Goal: Task Accomplishment & Management: Use online tool/utility

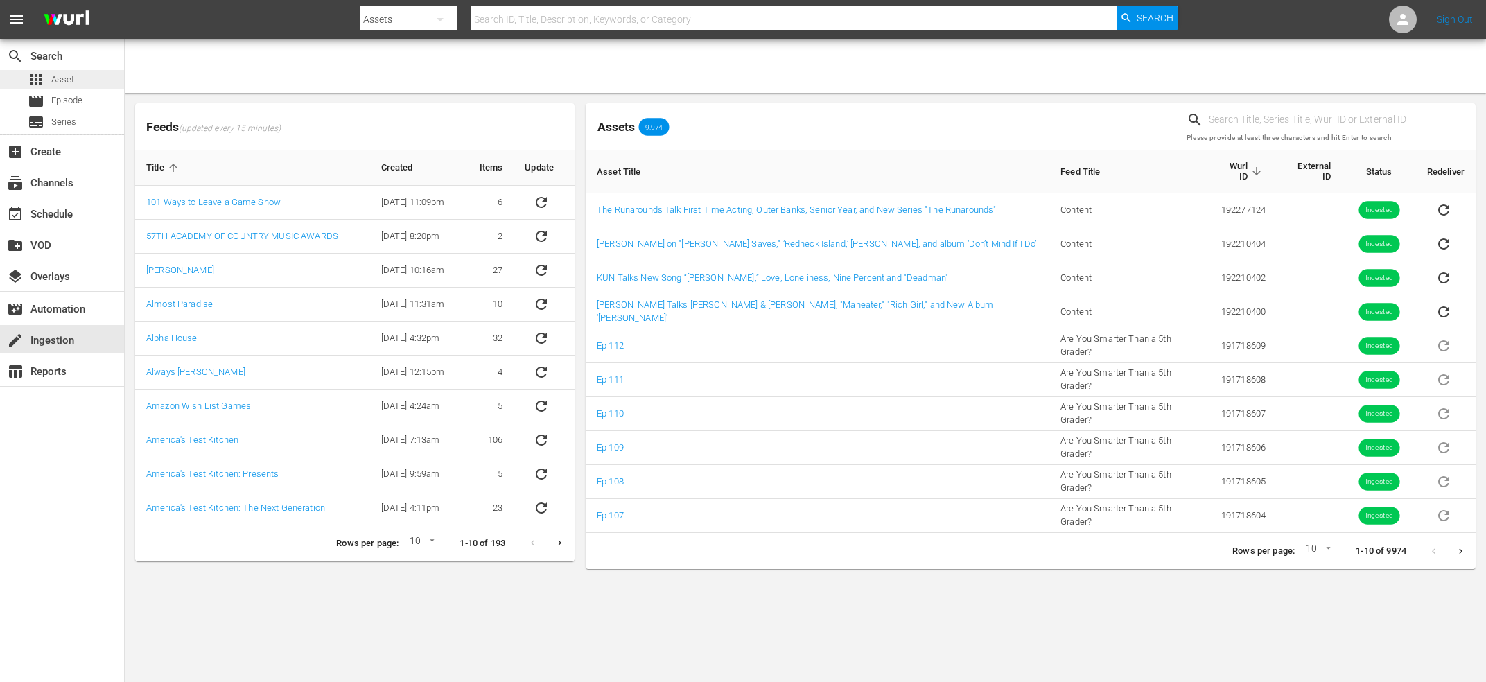
click at [52, 78] on span "Asset" at bounding box center [62, 80] width 23 height 14
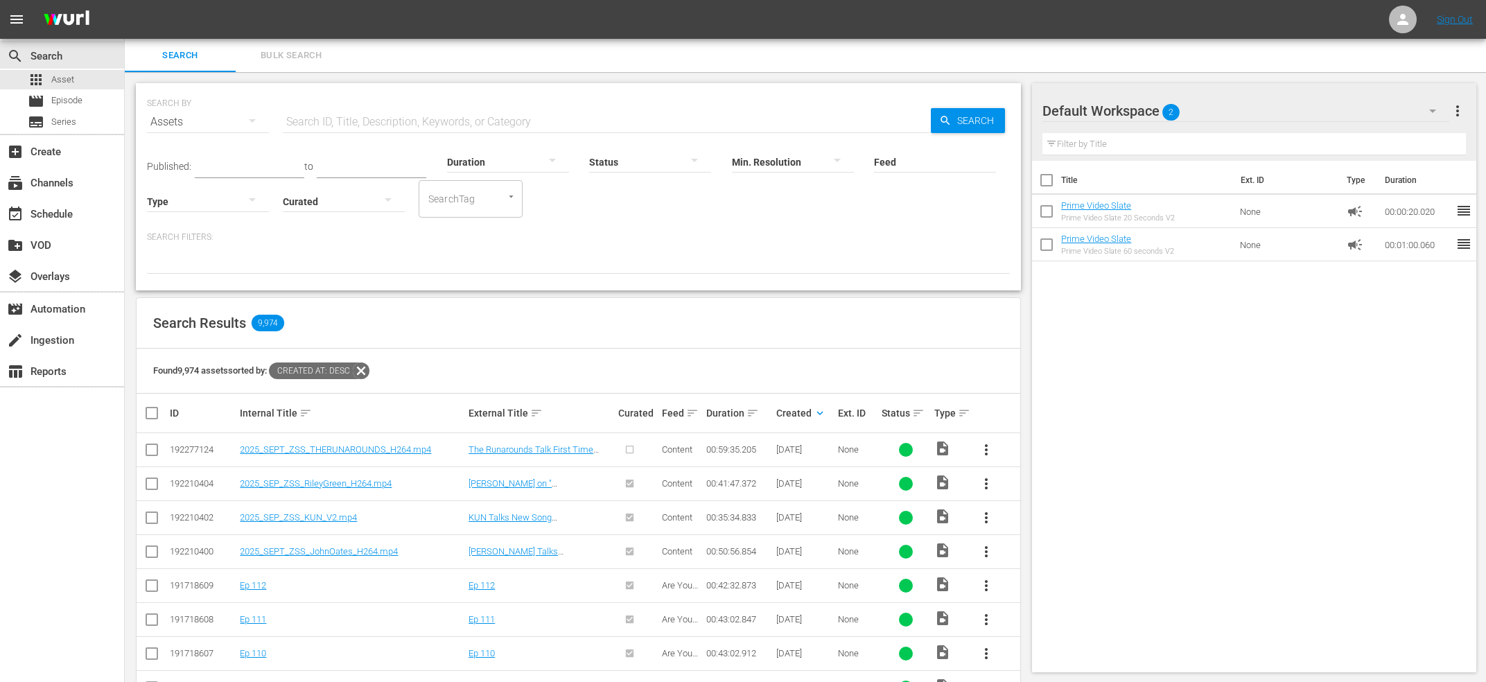
click at [990, 447] on span "more_vert" at bounding box center [986, 449] width 17 height 17
click at [1066, 552] on div "Episode" at bounding box center [1061, 554] width 94 height 33
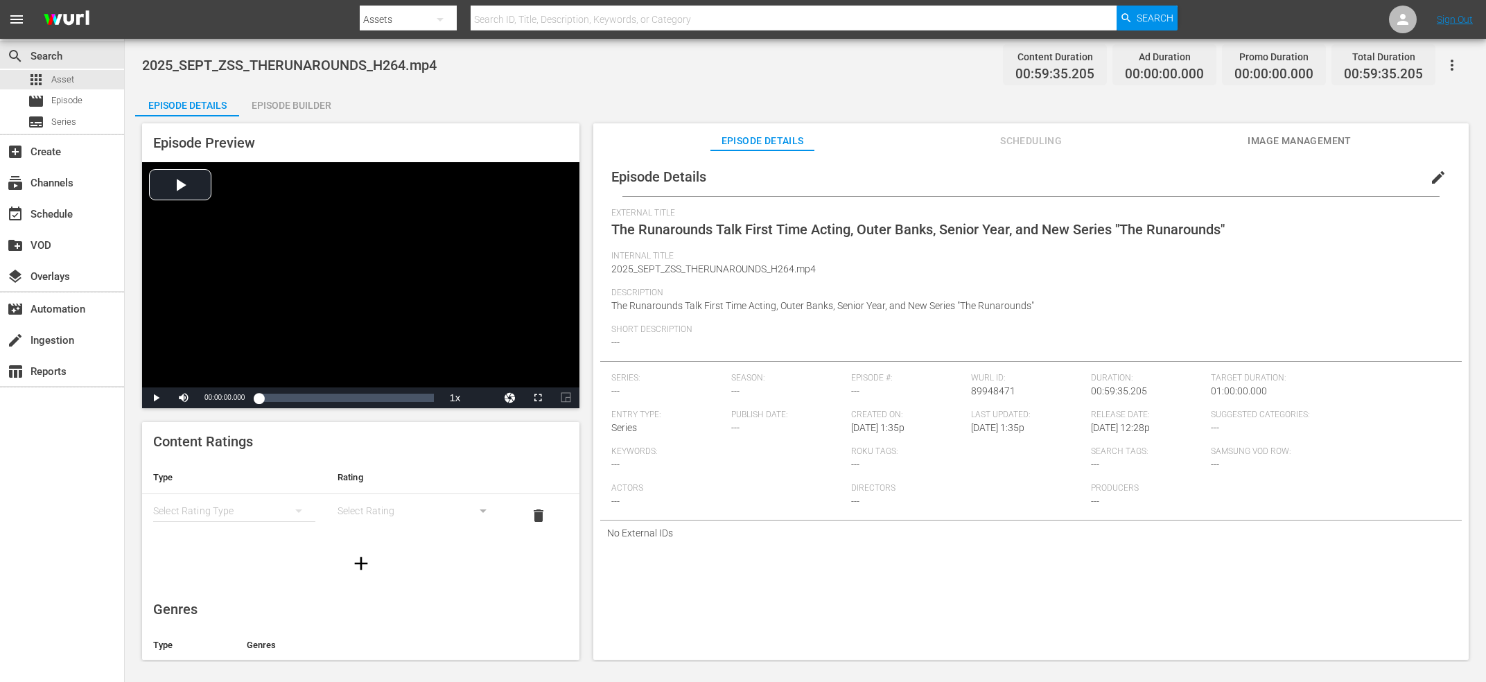
click at [1439, 173] on span "edit" at bounding box center [1438, 177] width 17 height 17
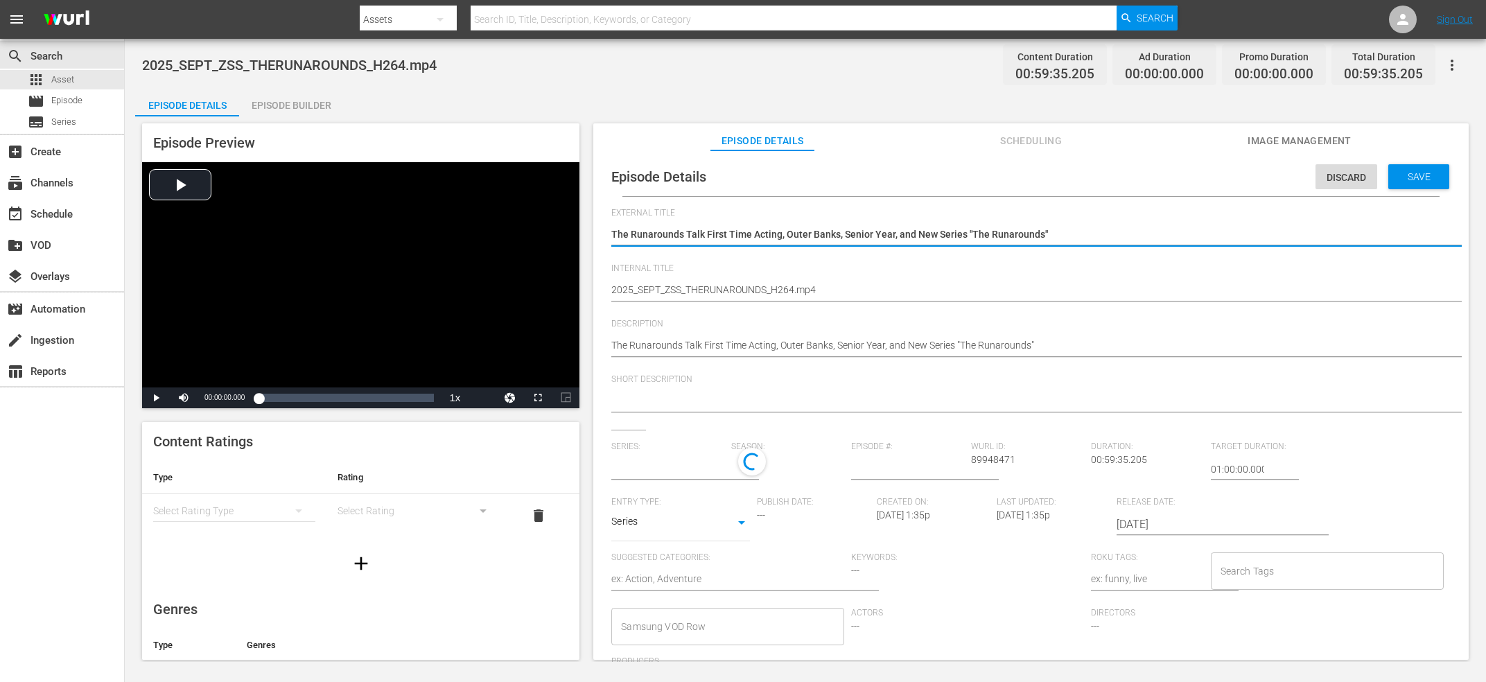
type input "No Series"
click at [669, 468] on input "text" at bounding box center [667, 469] width 113 height 33
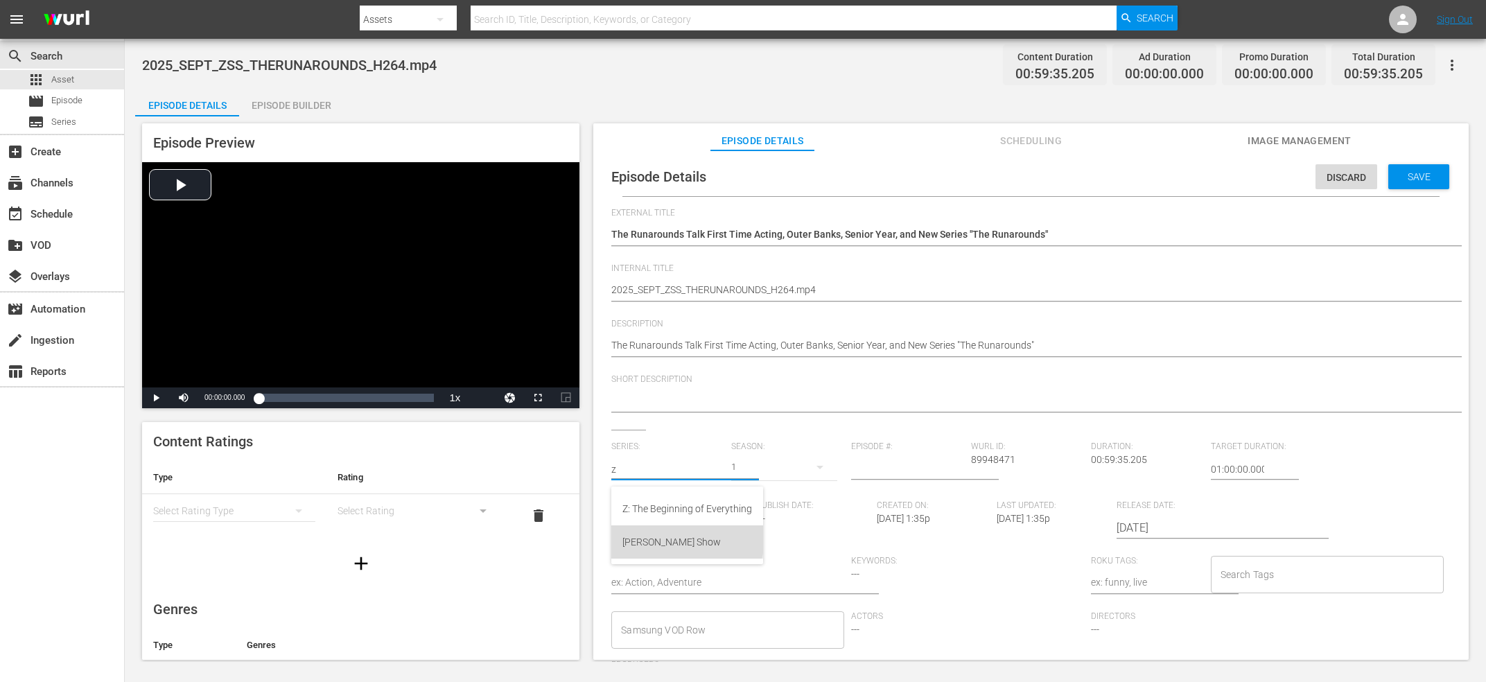
click at [681, 538] on div "[PERSON_NAME] Show" at bounding box center [687, 541] width 130 height 33
type input "[PERSON_NAME] Show"
click at [890, 468] on input "number" at bounding box center [907, 469] width 113 height 33
type input "85"
click at [816, 237] on textarea "The Runarounds Talk First Time Acting, Outer Banks, Senior Year, and New Series…" at bounding box center [1027, 235] width 832 height 17
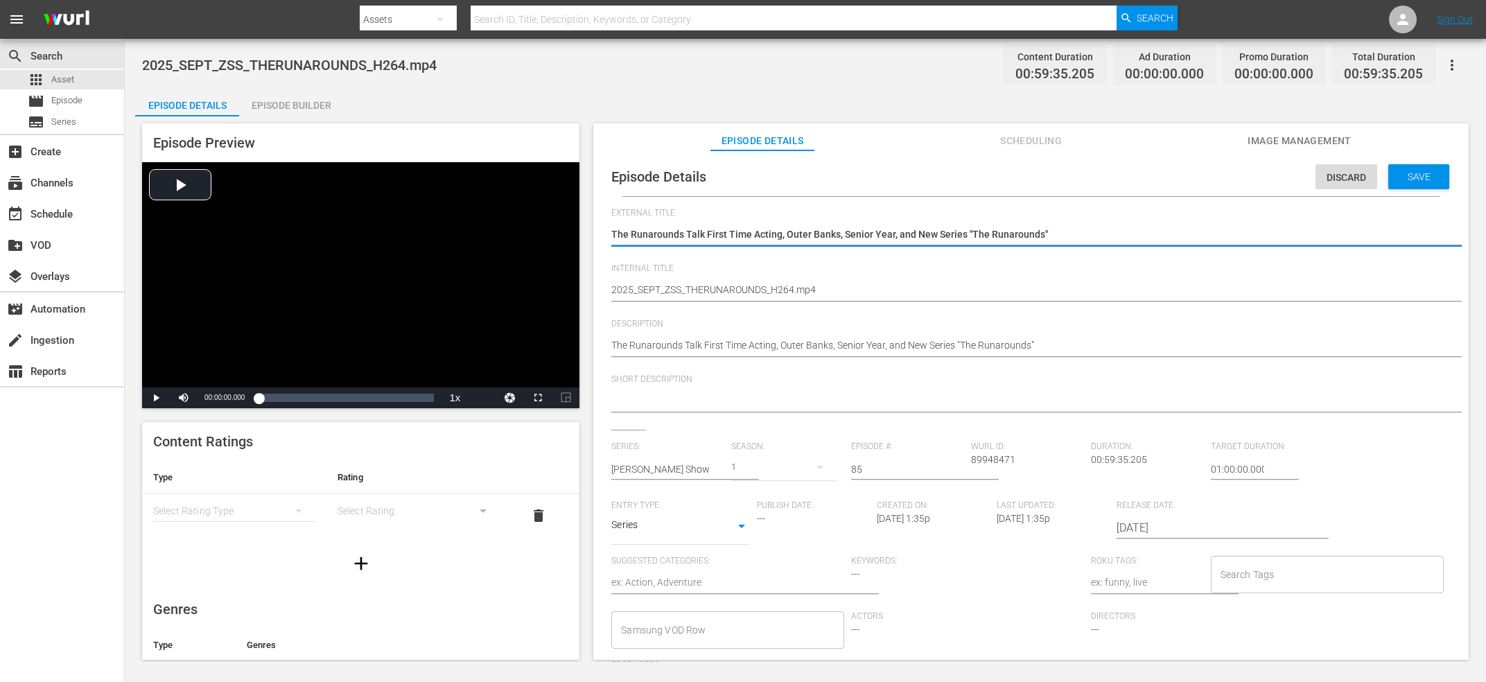
click at [746, 286] on textarea "2025_SEPT_ZSS_THERUNAROUNDS_H264.mp4" at bounding box center [1027, 291] width 832 height 17
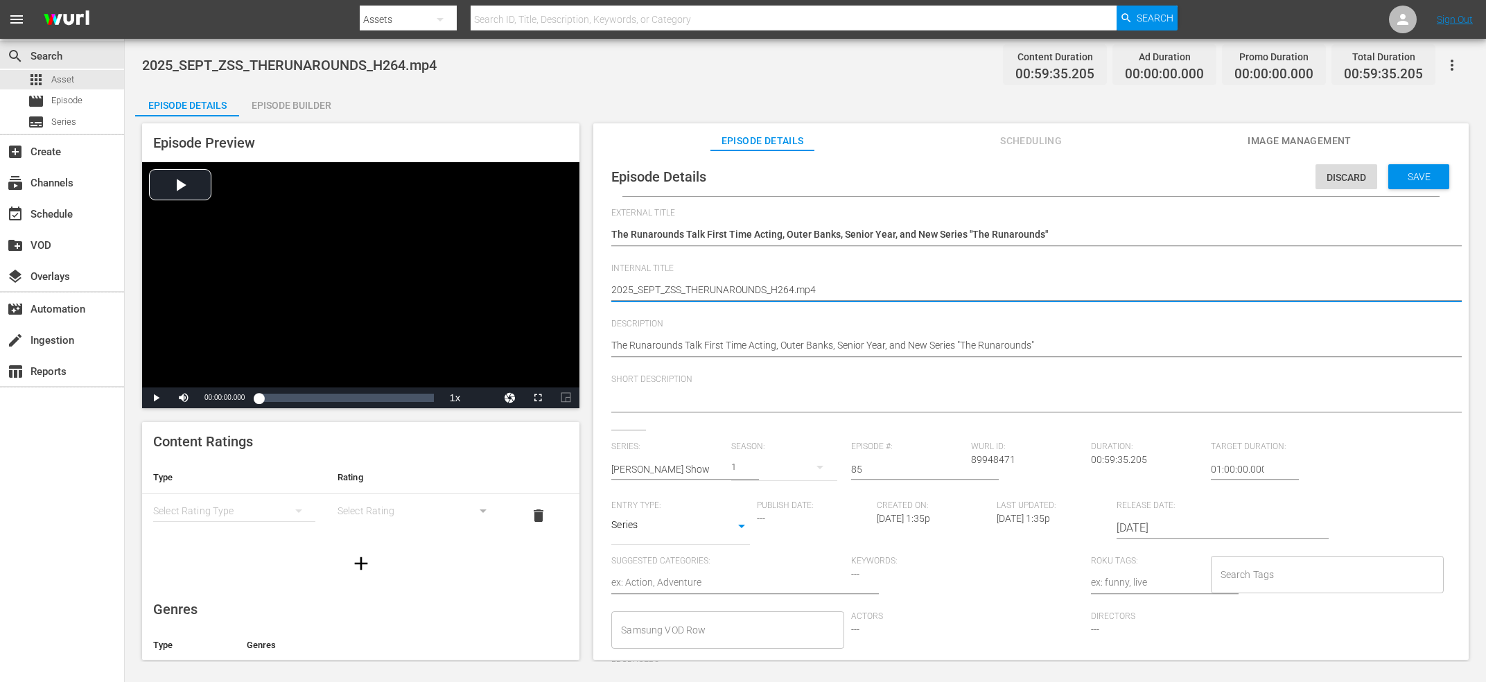
paste textarea "The Runarounds Talk First Time Acting, Outer Banks, Senior Year, and New Series…"
type textarea "The Runarounds Talk First Time Acting, Outer Banks, Senior Year, and New Series…"
click at [692, 391] on div at bounding box center [1027, 401] width 832 height 33
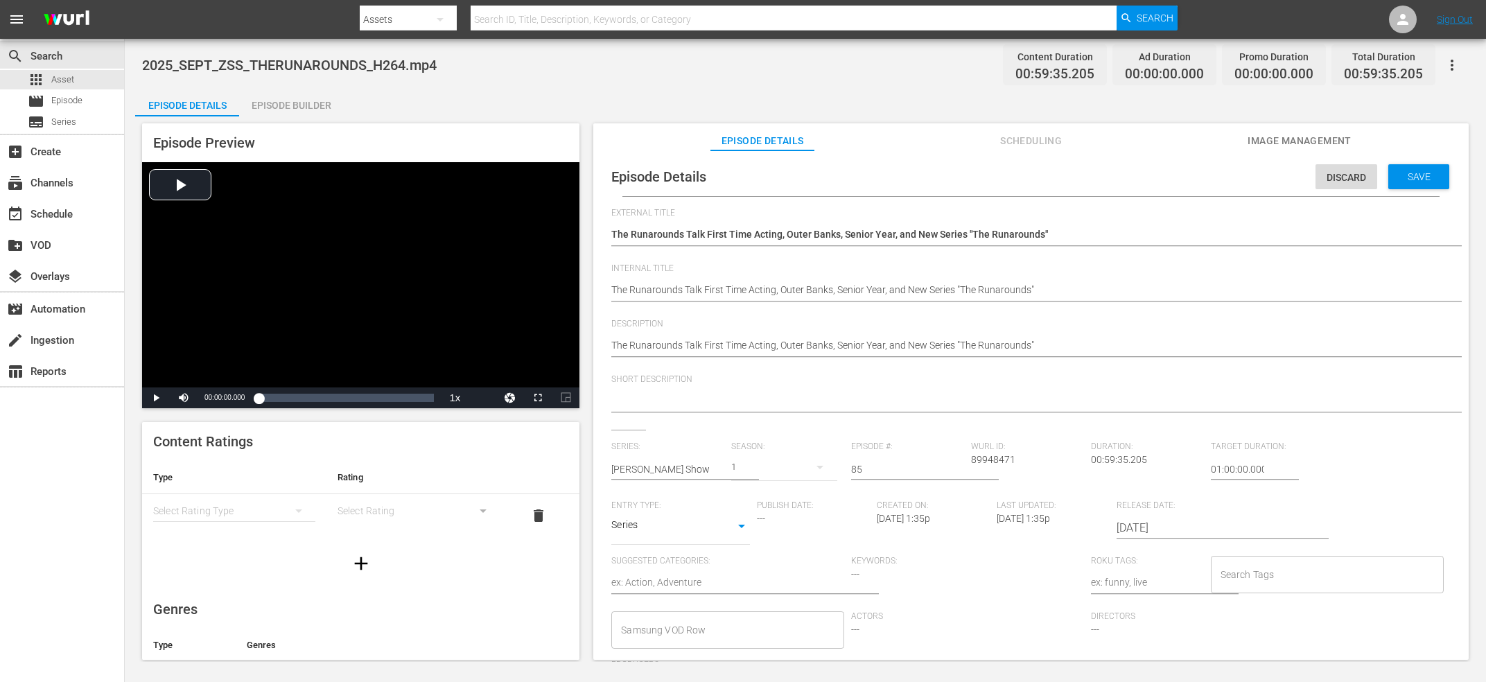
click at [692, 398] on textarea at bounding box center [1027, 402] width 832 height 17
paste textarea "The Runarounds Talk First Time Acting, Outer Banks, Senior Year, and New Series…"
type textarea "The Runarounds Talk First Time Acting, Outer Banks, Senior Year, and New Series…"
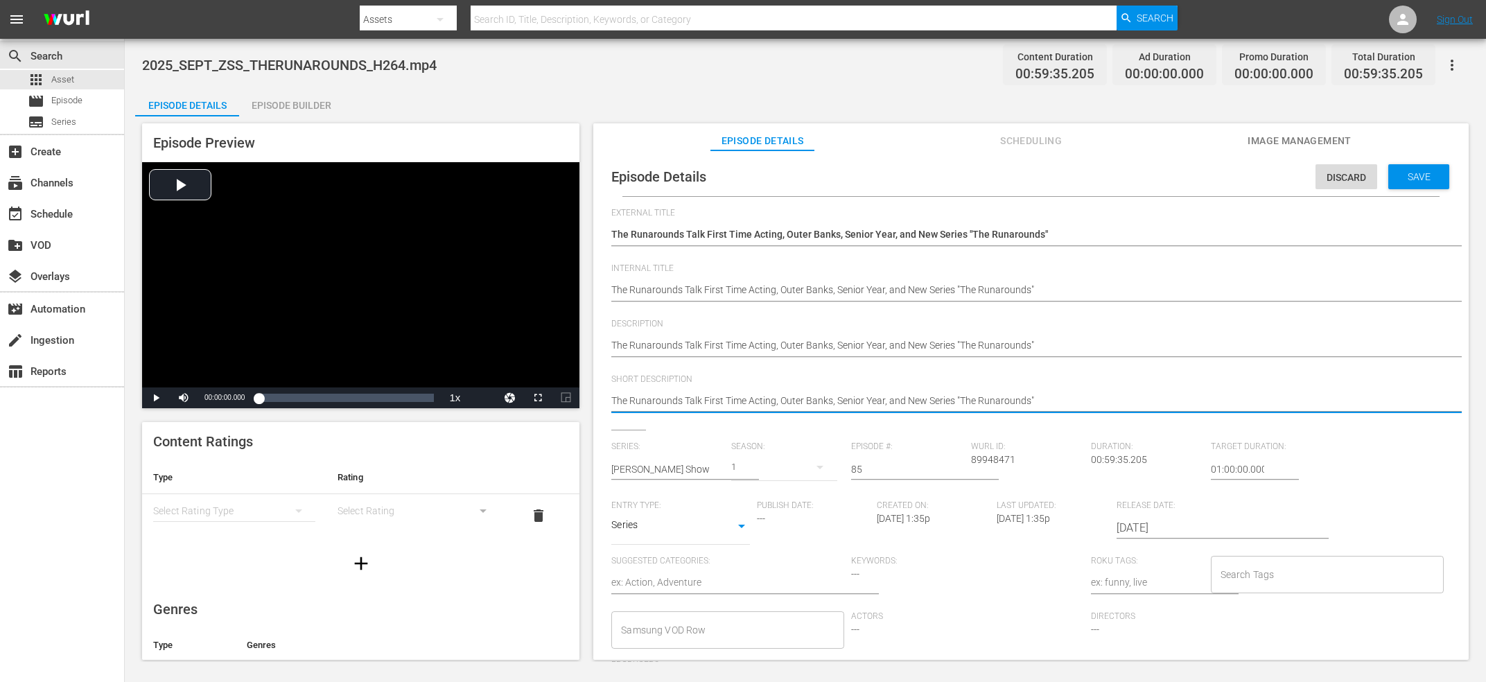
type textarea "The Runarounds Talk First Time Acting, Outer Banks, Senior Year, and New Series…"
click at [1296, 576] on input "Search Tags" at bounding box center [1317, 574] width 200 height 25
type input "z"
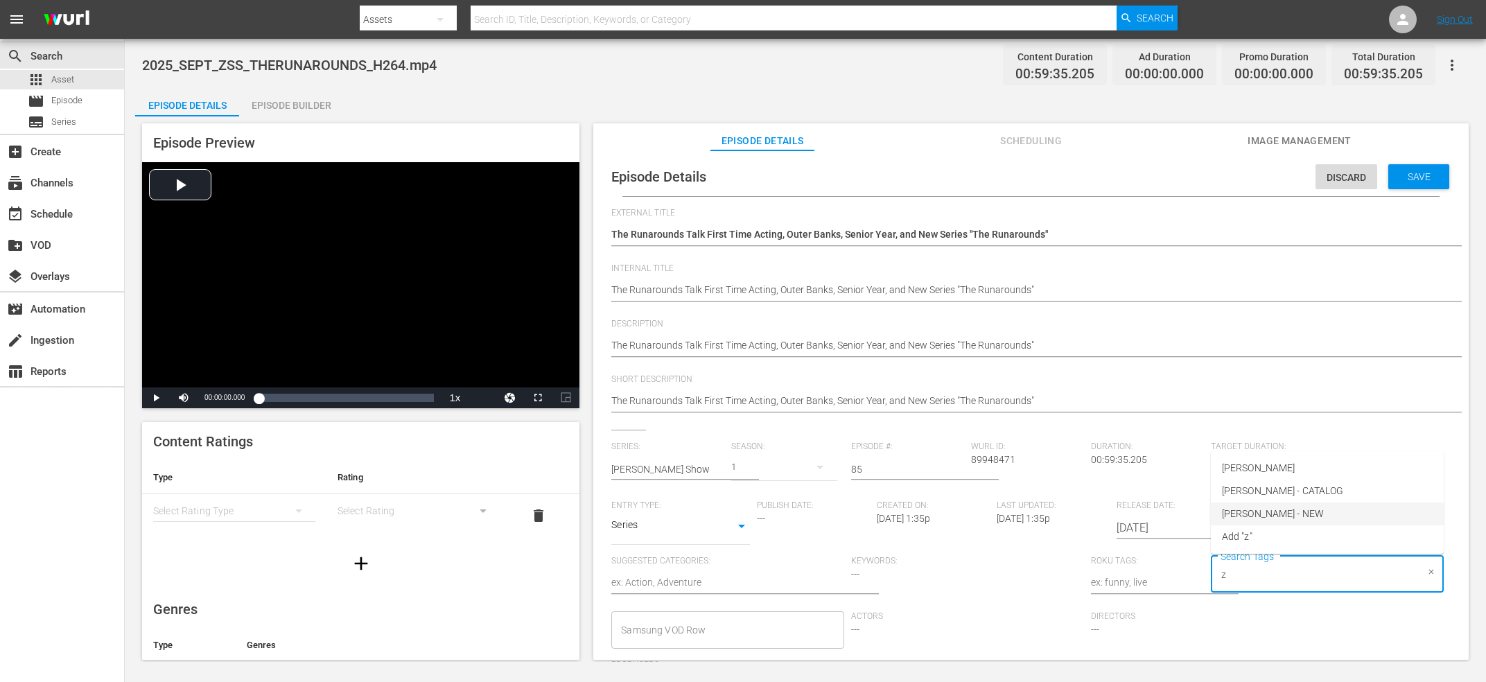
click at [1289, 520] on span "Zach Sang - NEW" at bounding box center [1273, 514] width 102 height 15
click at [1422, 164] on div "Discard Save" at bounding box center [1384, 173] width 139 height 32
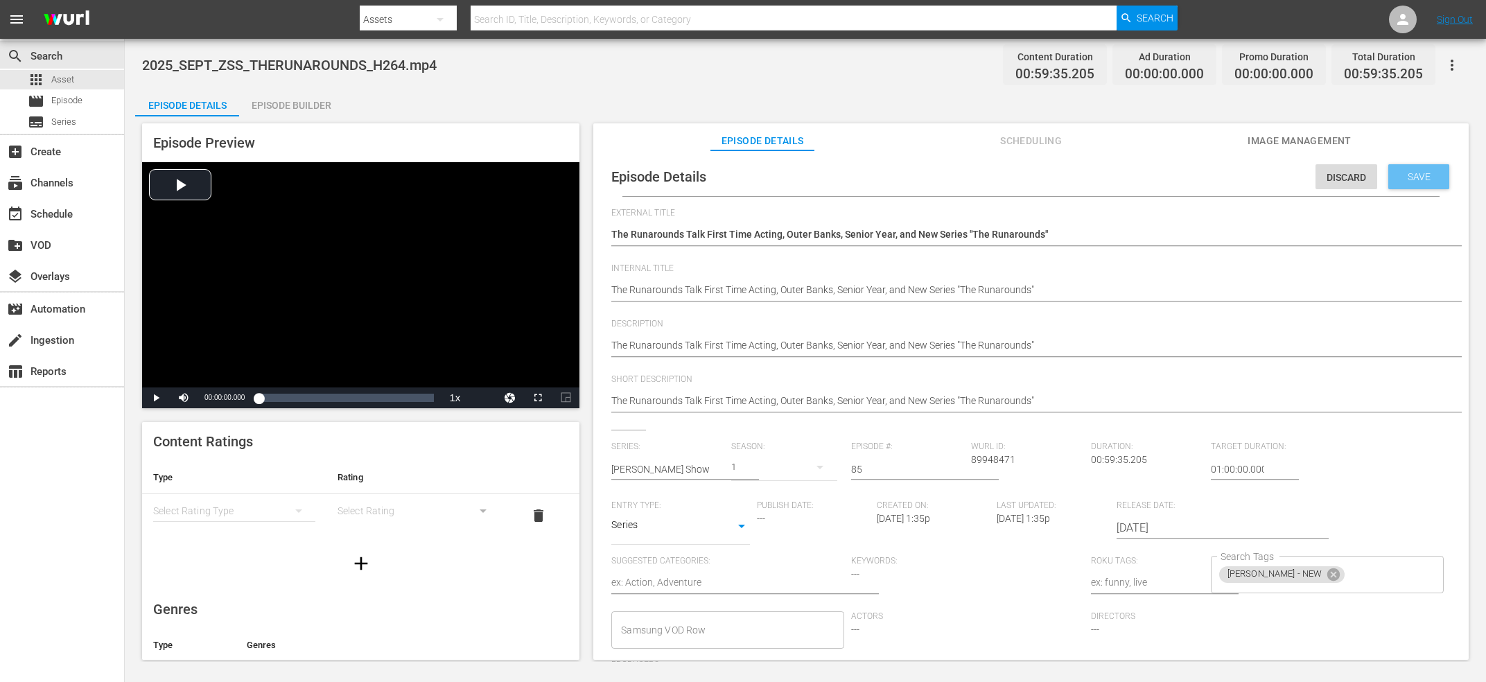
click at [1422, 175] on span "Save" at bounding box center [1418, 176] width 45 height 11
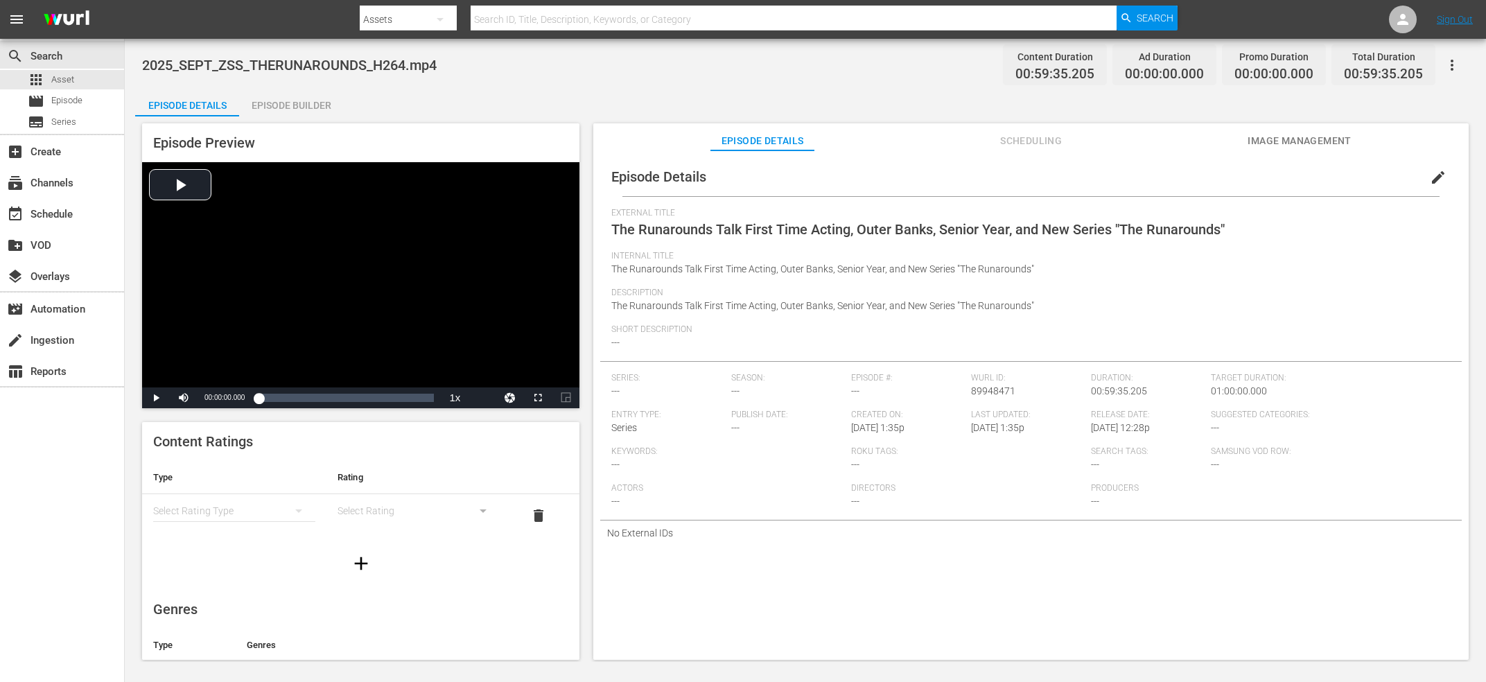
click at [820, 213] on span "External Title" at bounding box center [1027, 213] width 832 height 11
click at [816, 235] on span "The Runarounds Talk First Time Acting, Outer Banks, Senior Year, and New Series…" at bounding box center [917, 229] width 613 height 17
click at [816, 236] on span "The Runarounds Talk First Time Acting, Outer Banks, Senior Year, and New Series…" at bounding box center [917, 229] width 613 height 17
copy span "External Title"
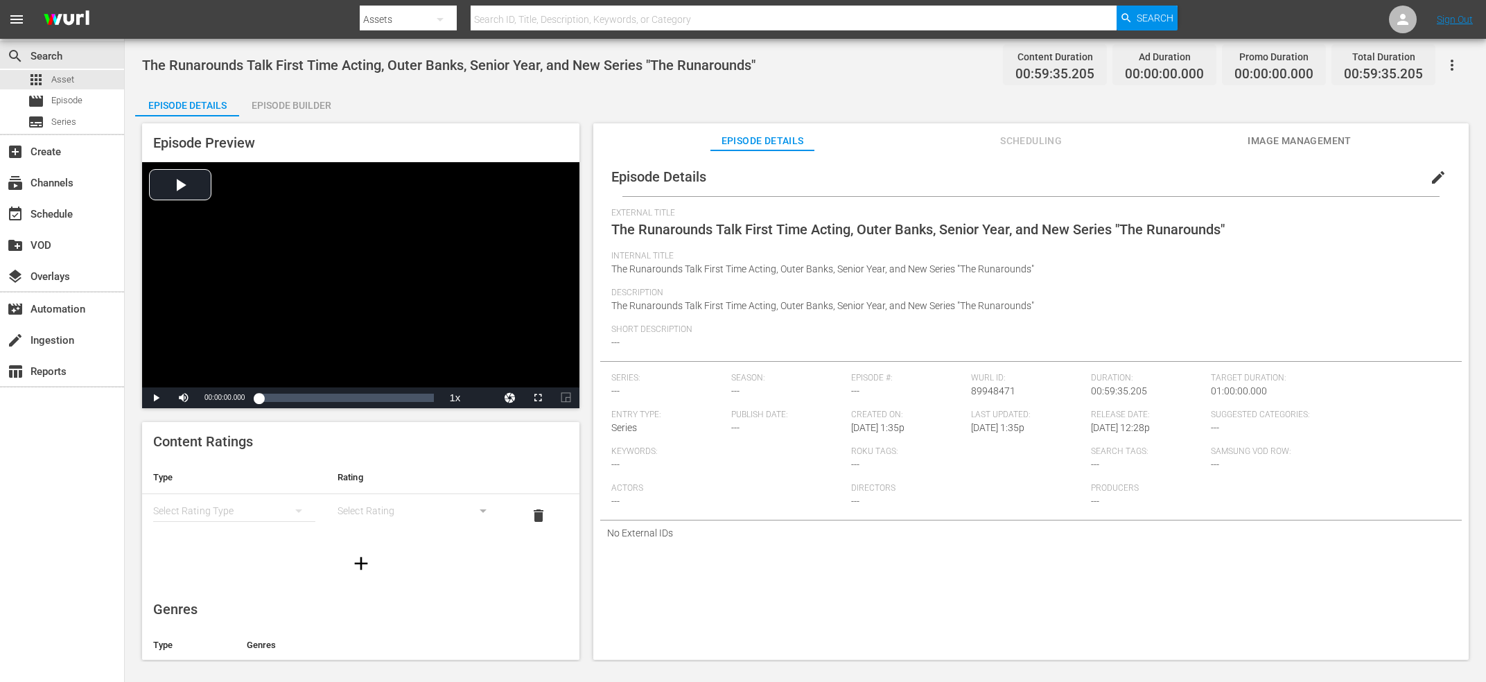
click at [975, 390] on span "89948471" at bounding box center [993, 390] width 44 height 11
copy span "89948471"
click at [316, 105] on div "Episode Builder" at bounding box center [291, 105] width 104 height 33
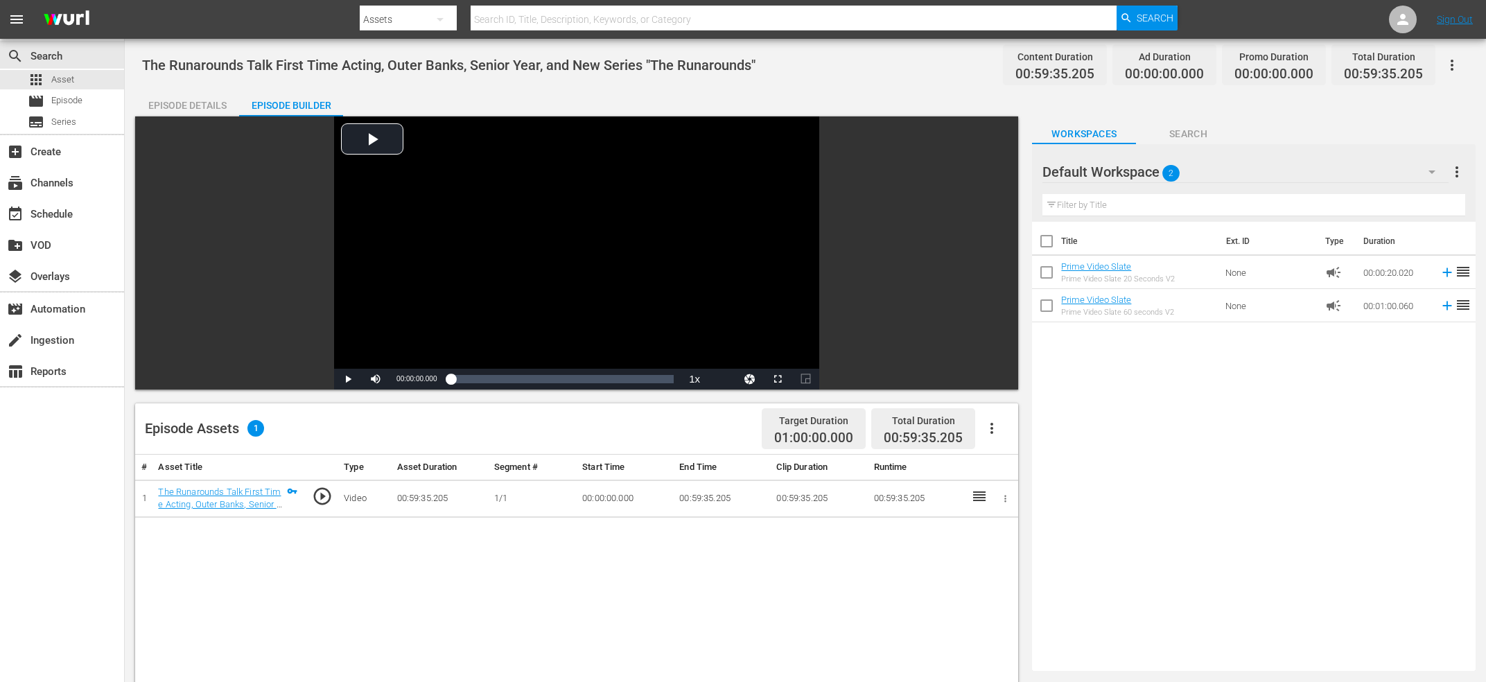
click at [994, 425] on icon "button" at bounding box center [991, 428] width 17 height 17
click at [1030, 425] on div "Edit Cue Points" at bounding box center [1033, 433] width 94 height 33
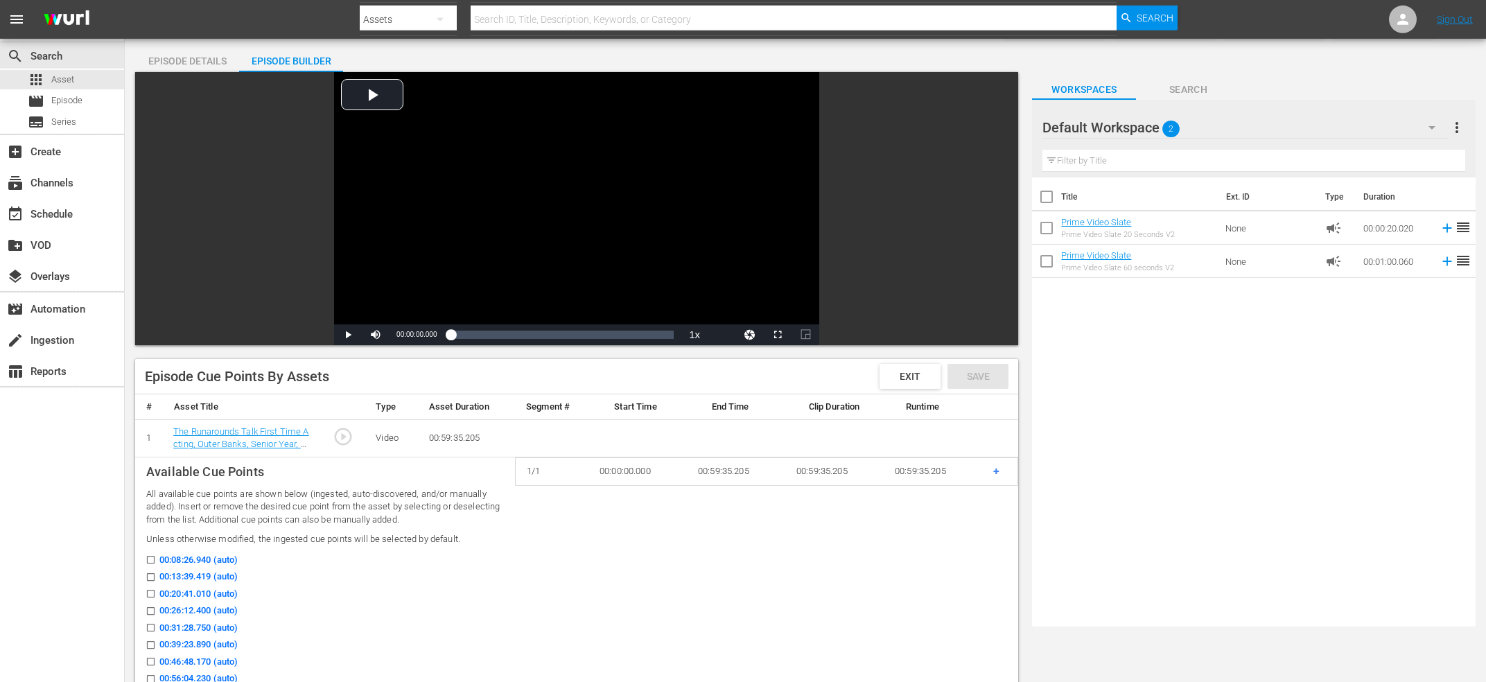
scroll to position [74, 0]
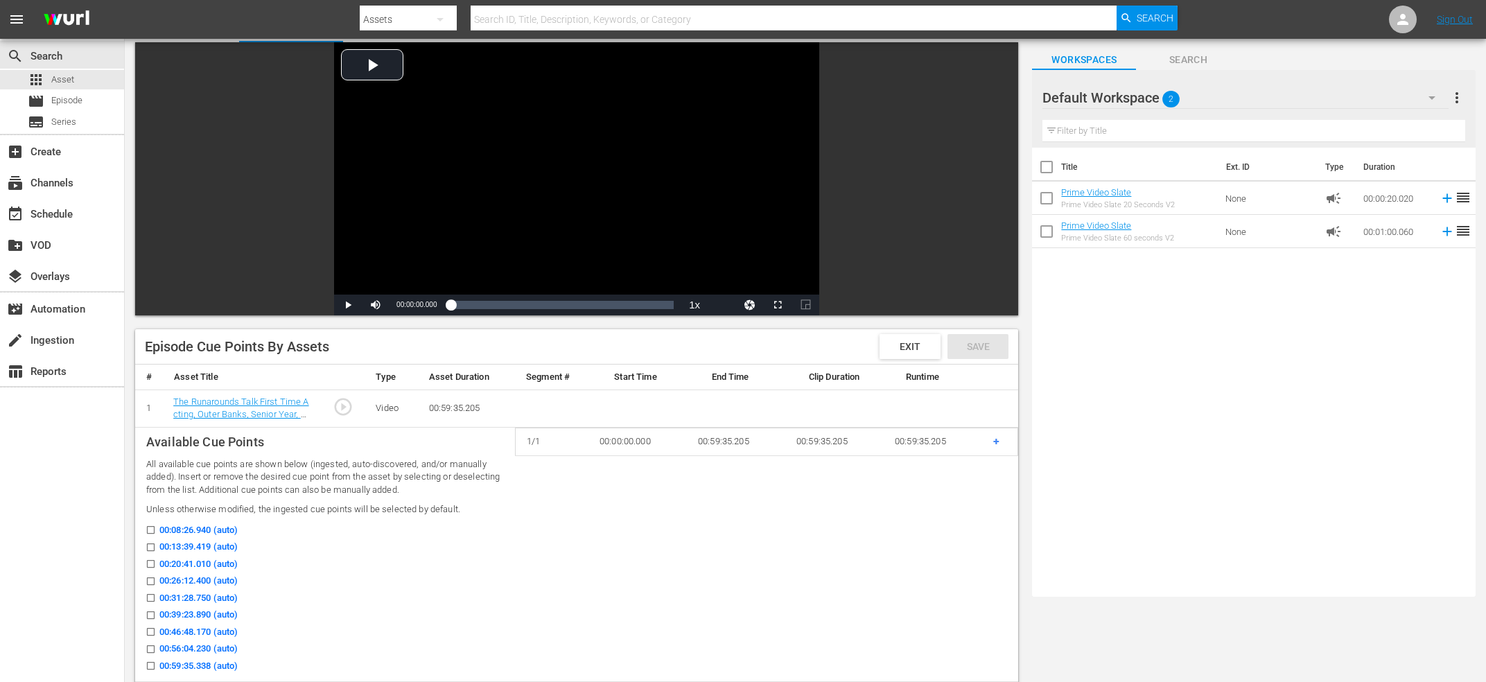
click at [152, 548] on input "00:13:39.419 (auto)" at bounding box center [147, 550] width 17 height 10
checkbox input "true"
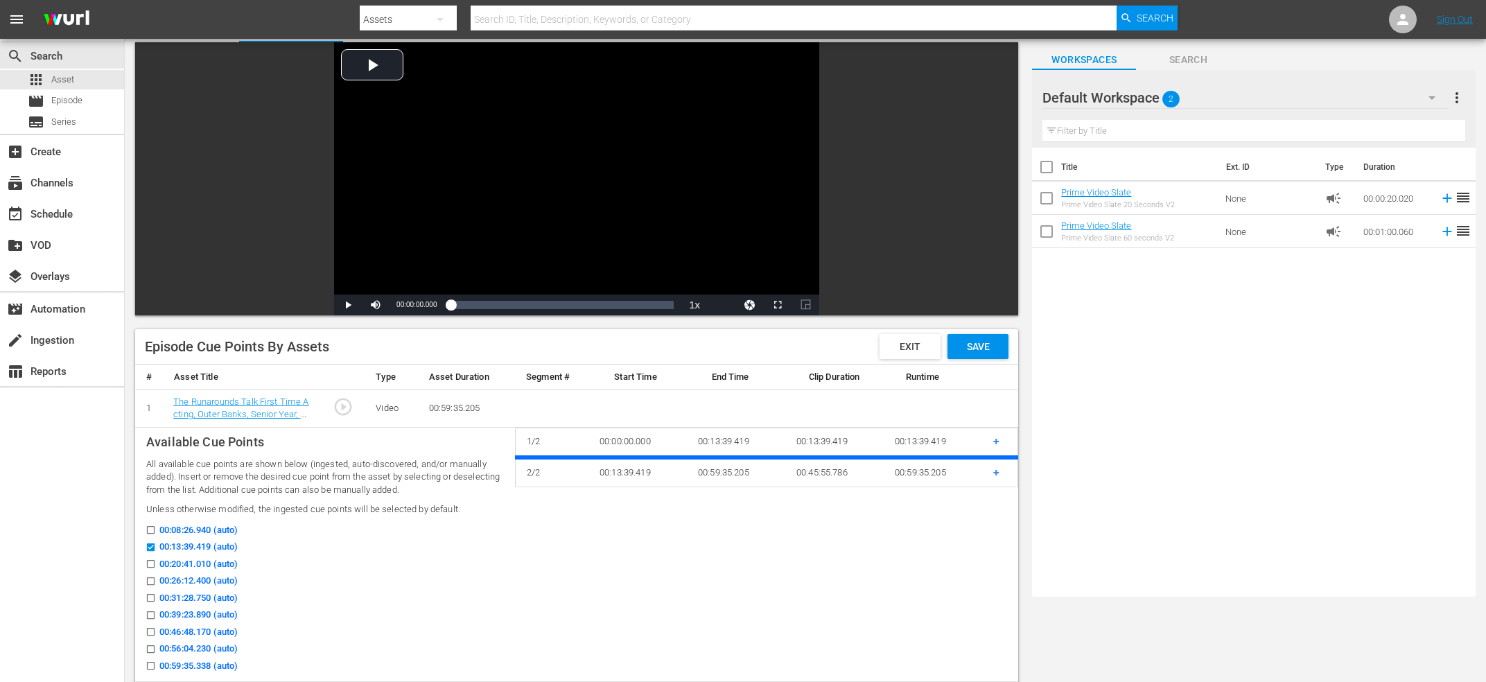
click at [150, 583] on input "00:26:12.400 (auto)" at bounding box center [147, 584] width 17 height 10
checkbox input "true"
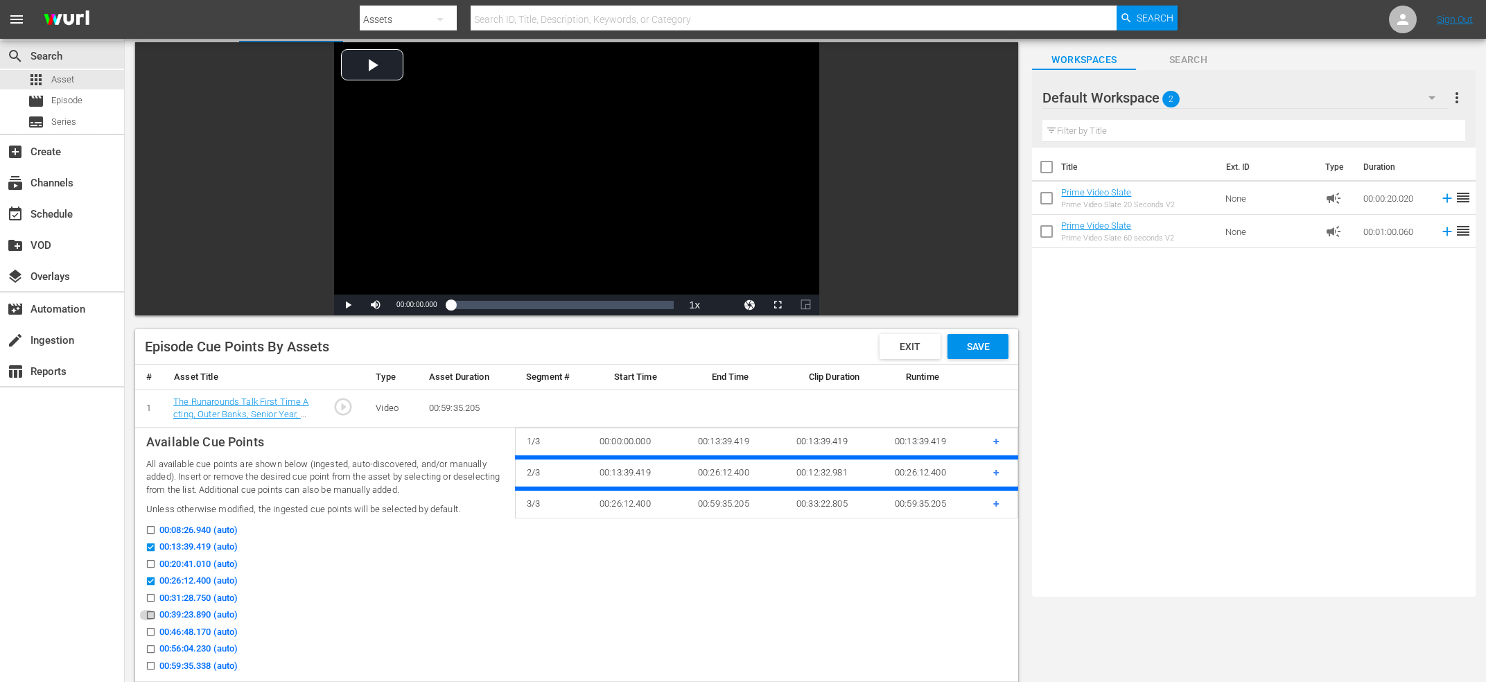
click at [150, 611] on icon at bounding box center [151, 615] width 10 height 10
click at [150, 613] on input "00:39:23.890 (auto)" at bounding box center [147, 618] width 17 height 10
checkbox input "true"
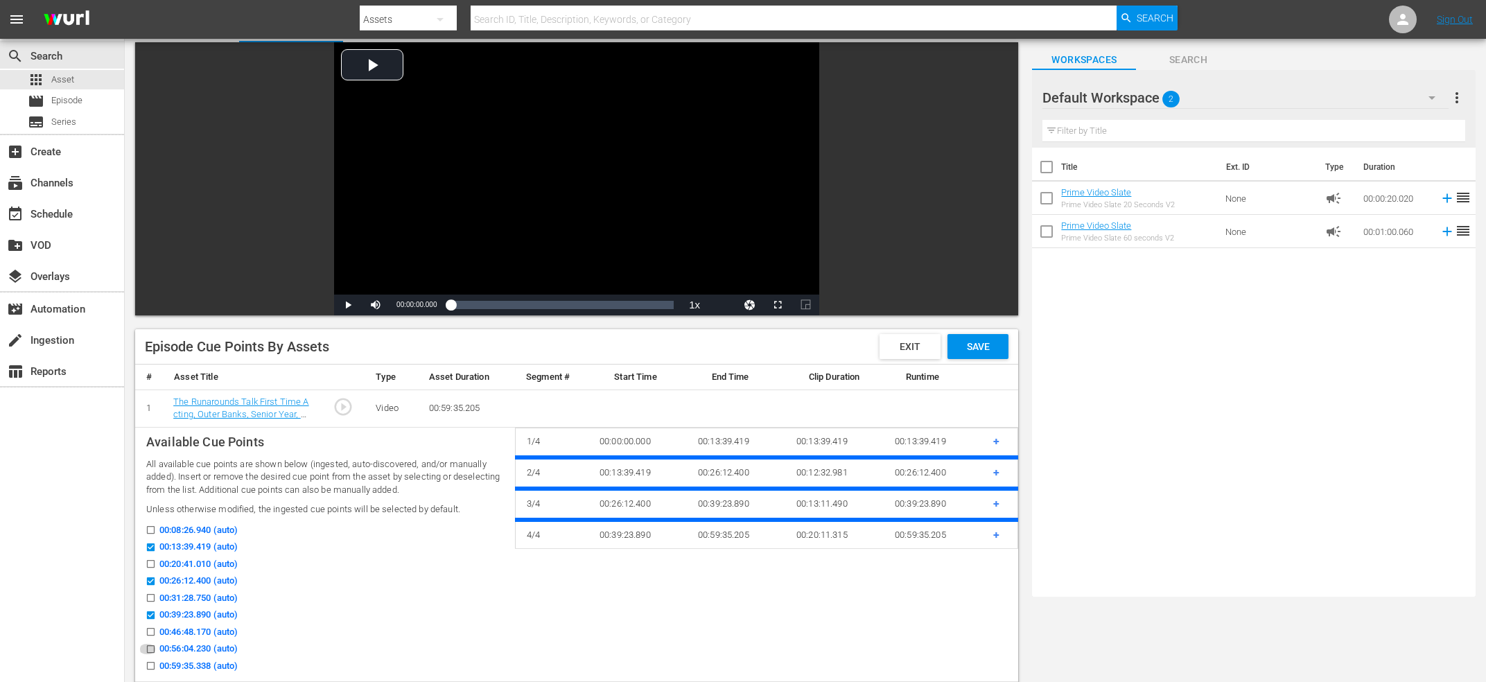
click at [152, 649] on input "00:56:04.230 (auto)" at bounding box center [147, 652] width 17 height 10
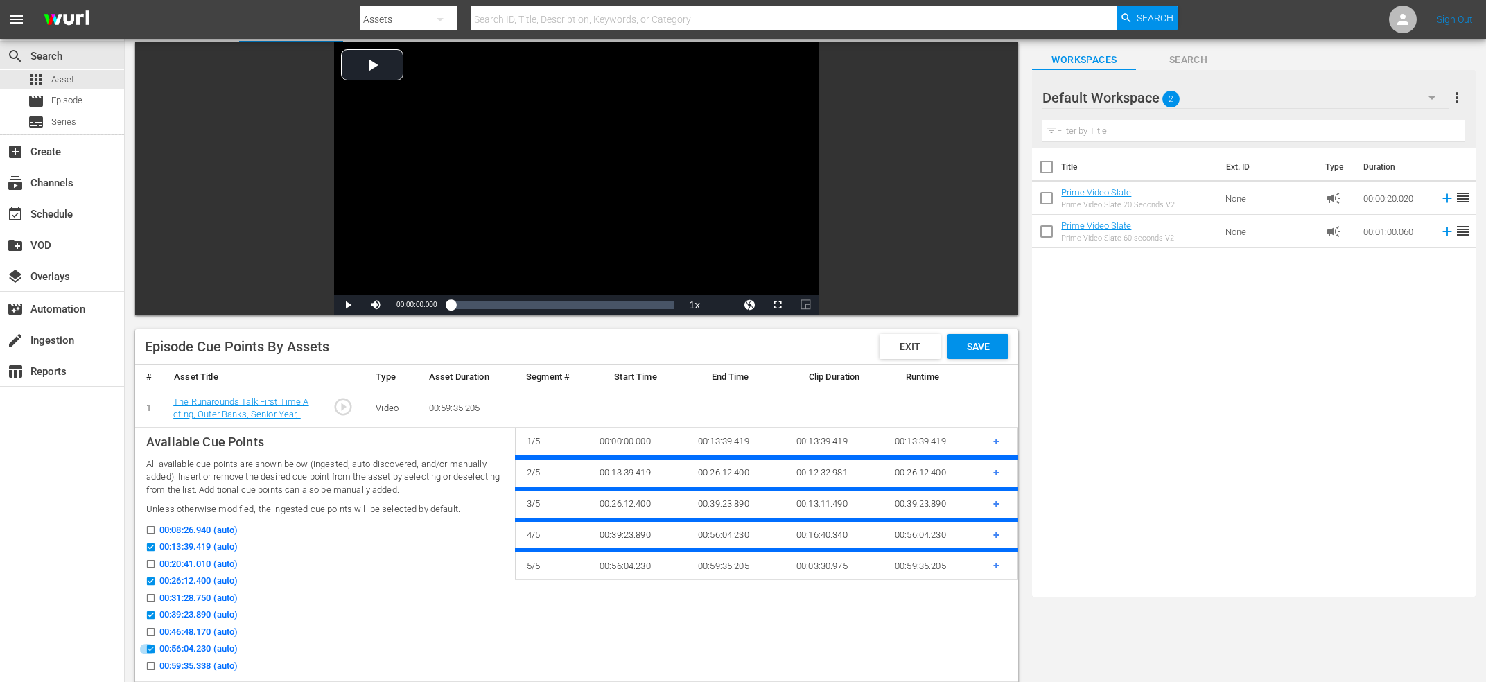
click at [152, 650] on input "00:56:04.230 (auto)" at bounding box center [147, 652] width 17 height 10
checkbox input "false"
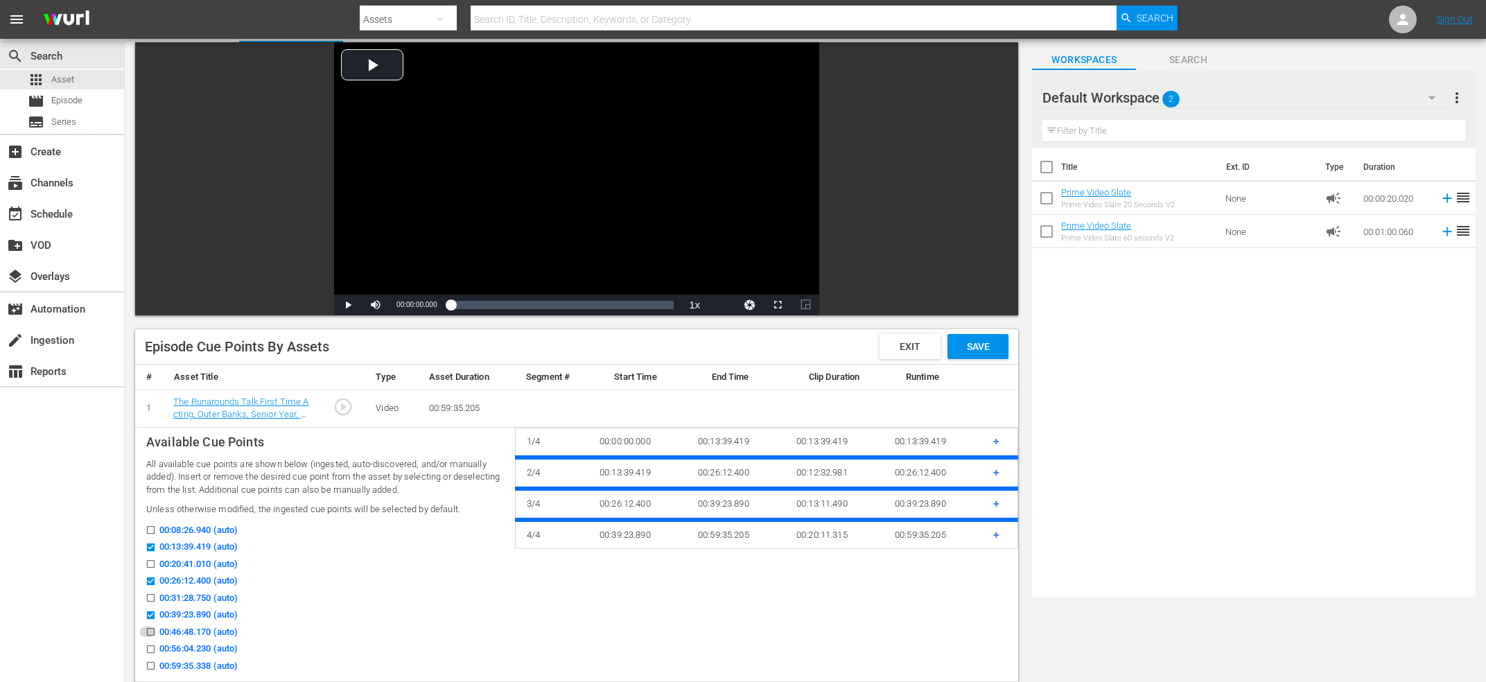
click at [152, 630] on input "00:46:48.170 (auto)" at bounding box center [147, 634] width 17 height 10
checkbox input "true"
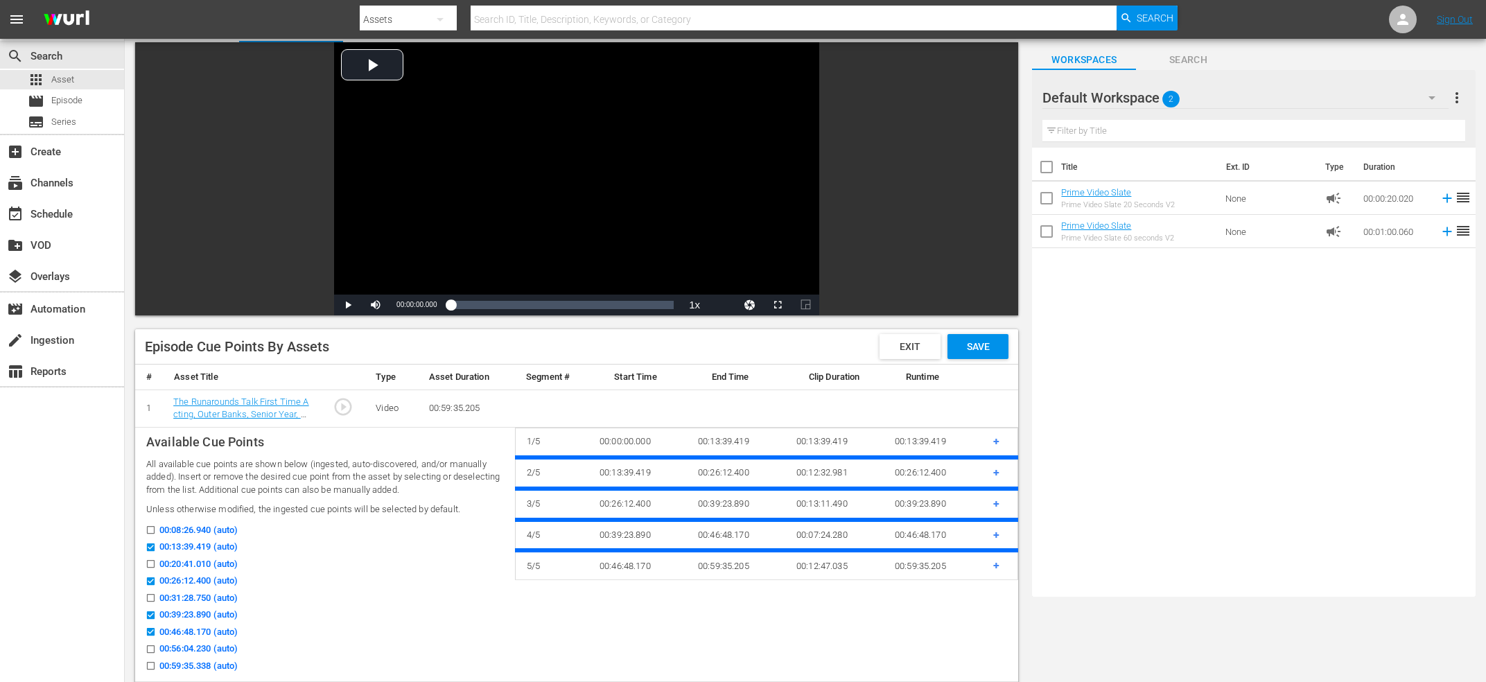
scroll to position [0, 0]
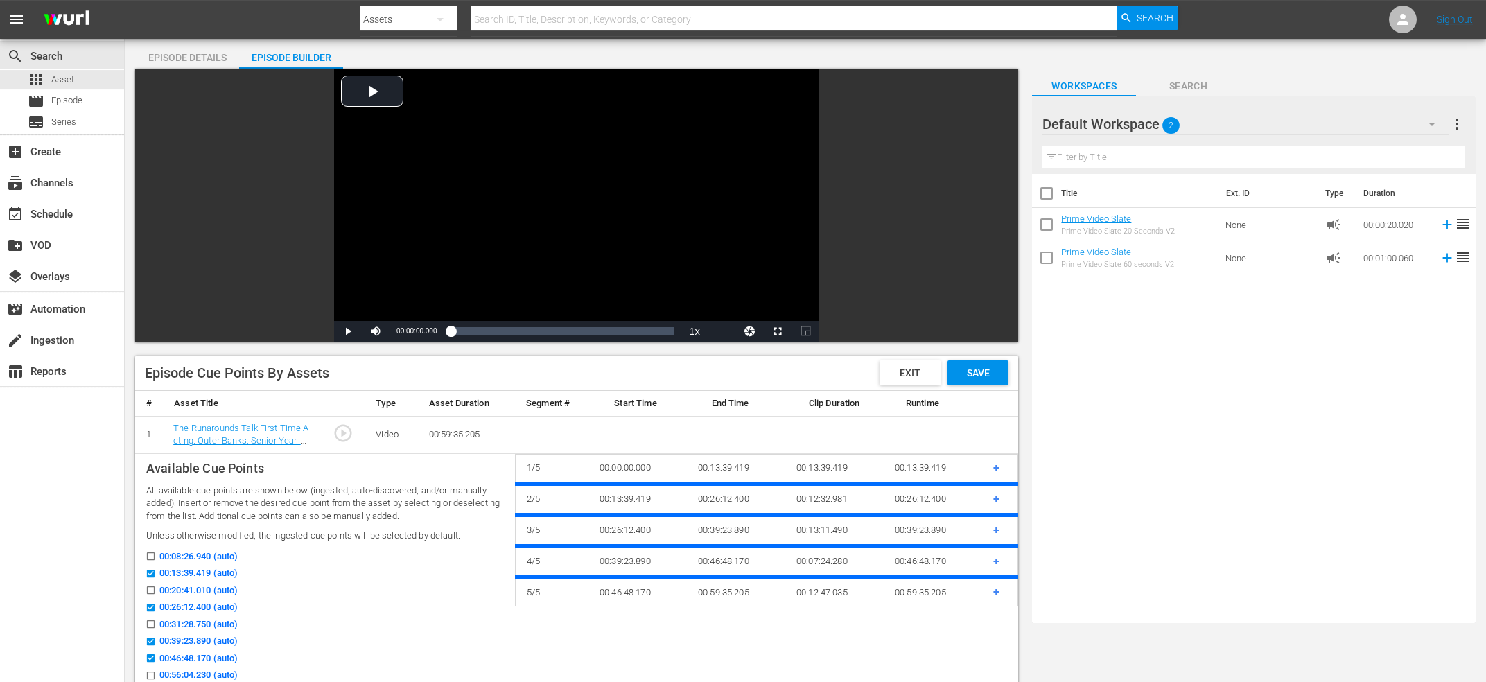
checkbox input "false"
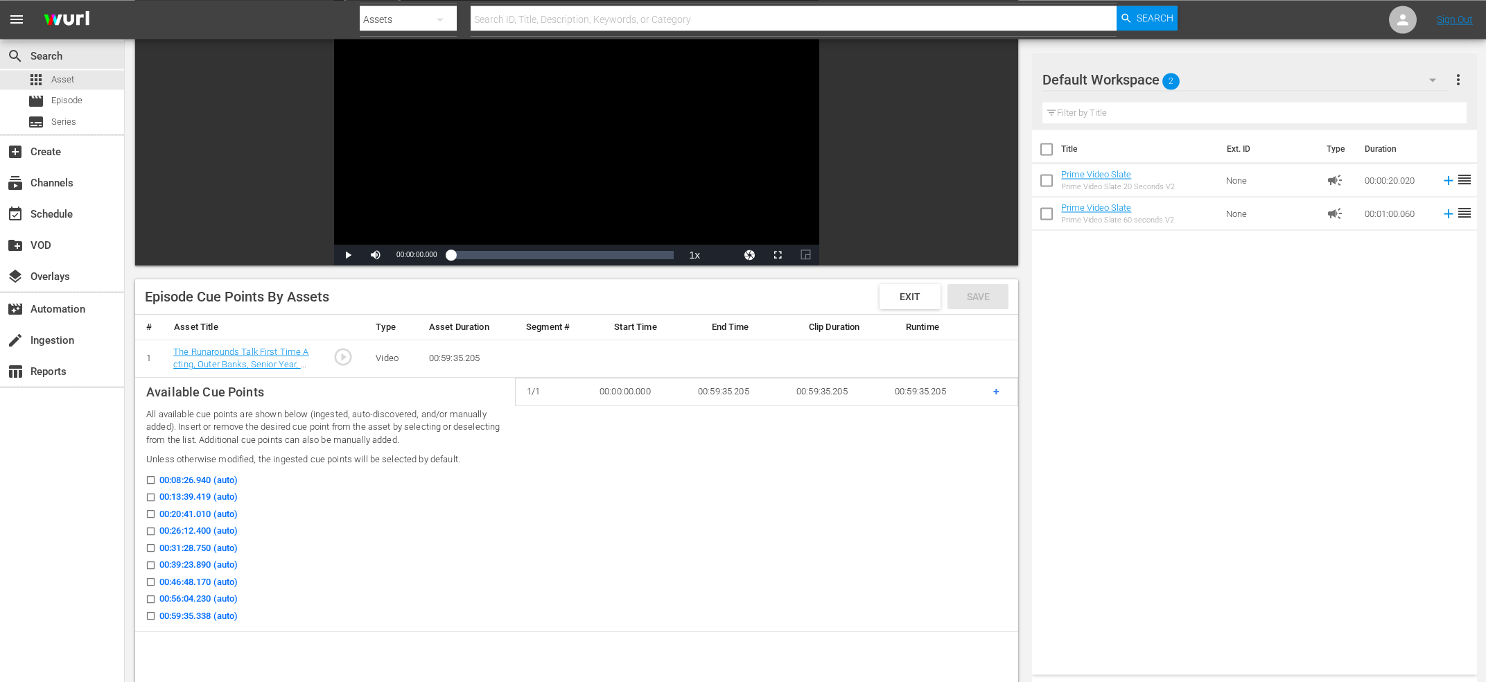
scroll to position [148, 0]
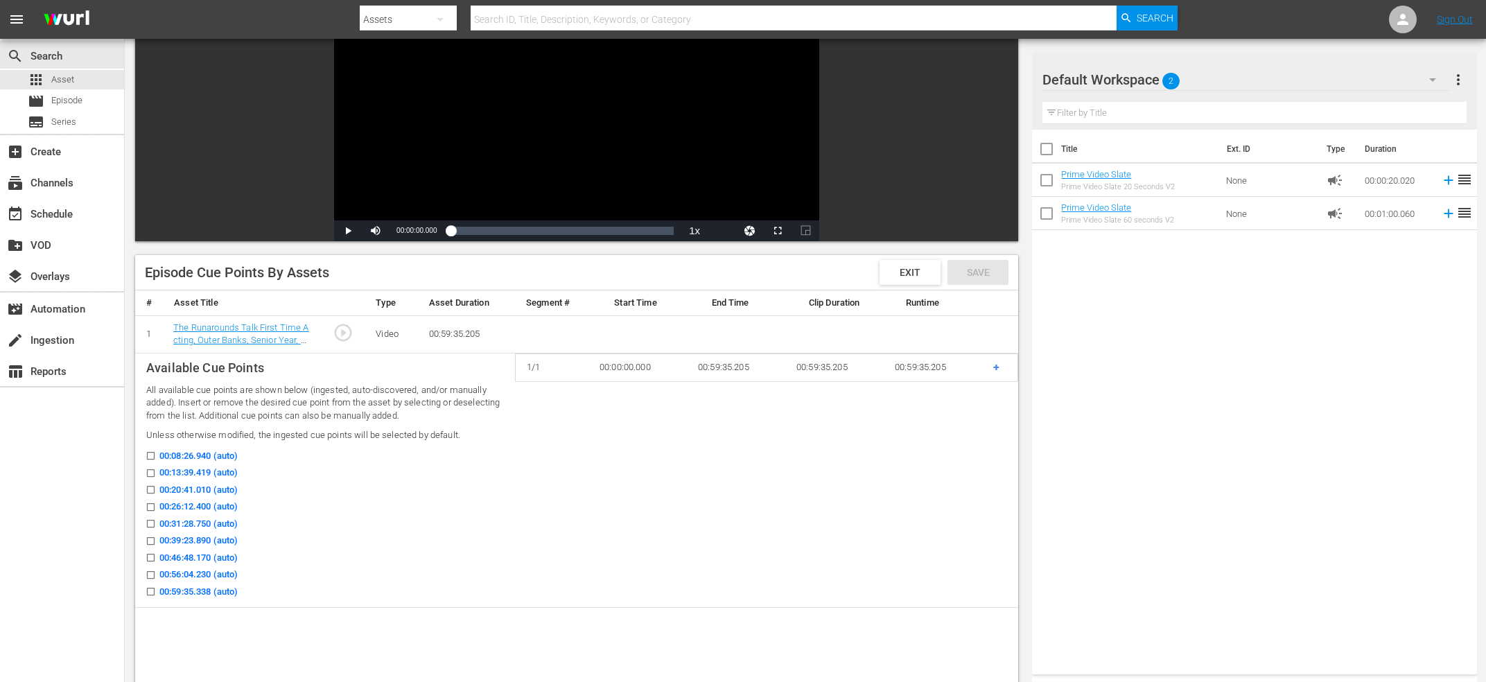
click at [152, 475] on input "00:13:39.419 (auto)" at bounding box center [147, 476] width 17 height 10
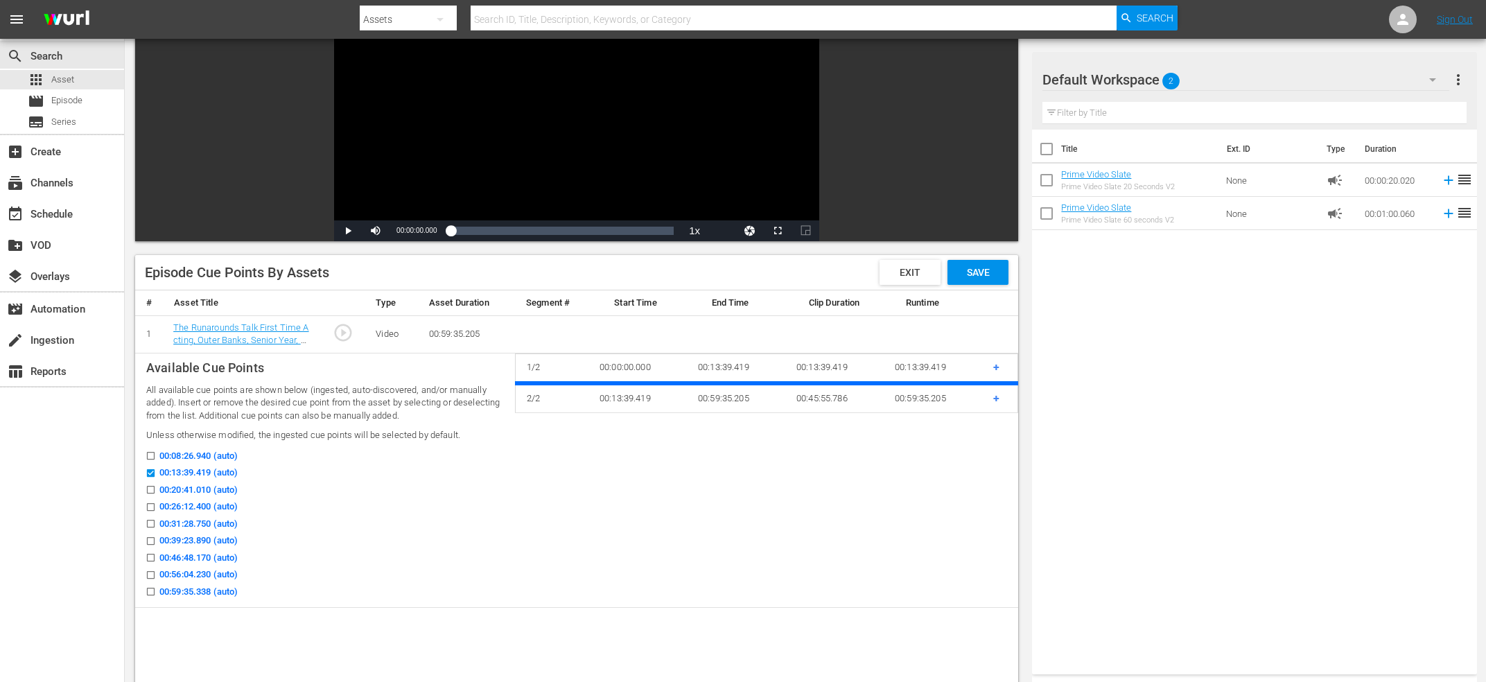
click at [154, 475] on input "00:13:39.419 (auto)" at bounding box center [147, 476] width 17 height 10
checkbox input "false"
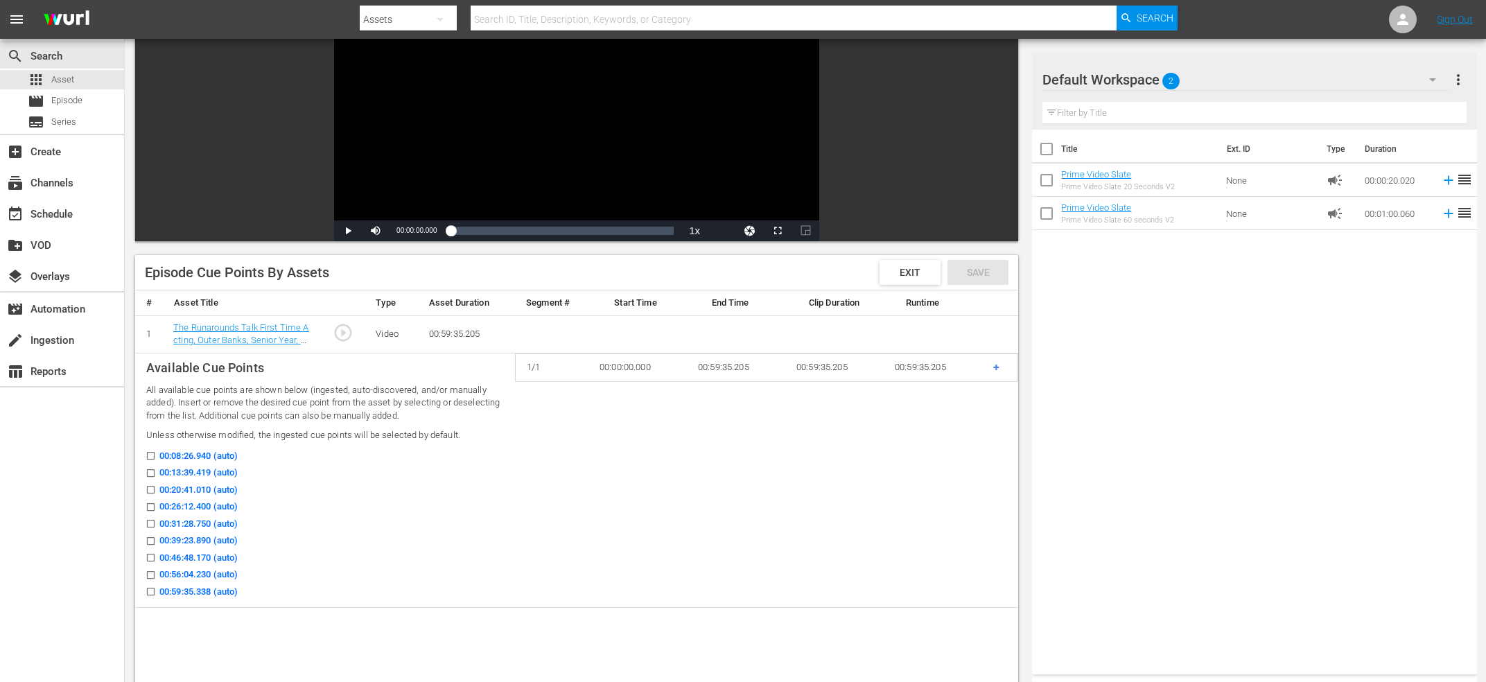
click at [151, 455] on input "00:08:26.940 (auto)" at bounding box center [147, 458] width 17 height 10
checkbox input "true"
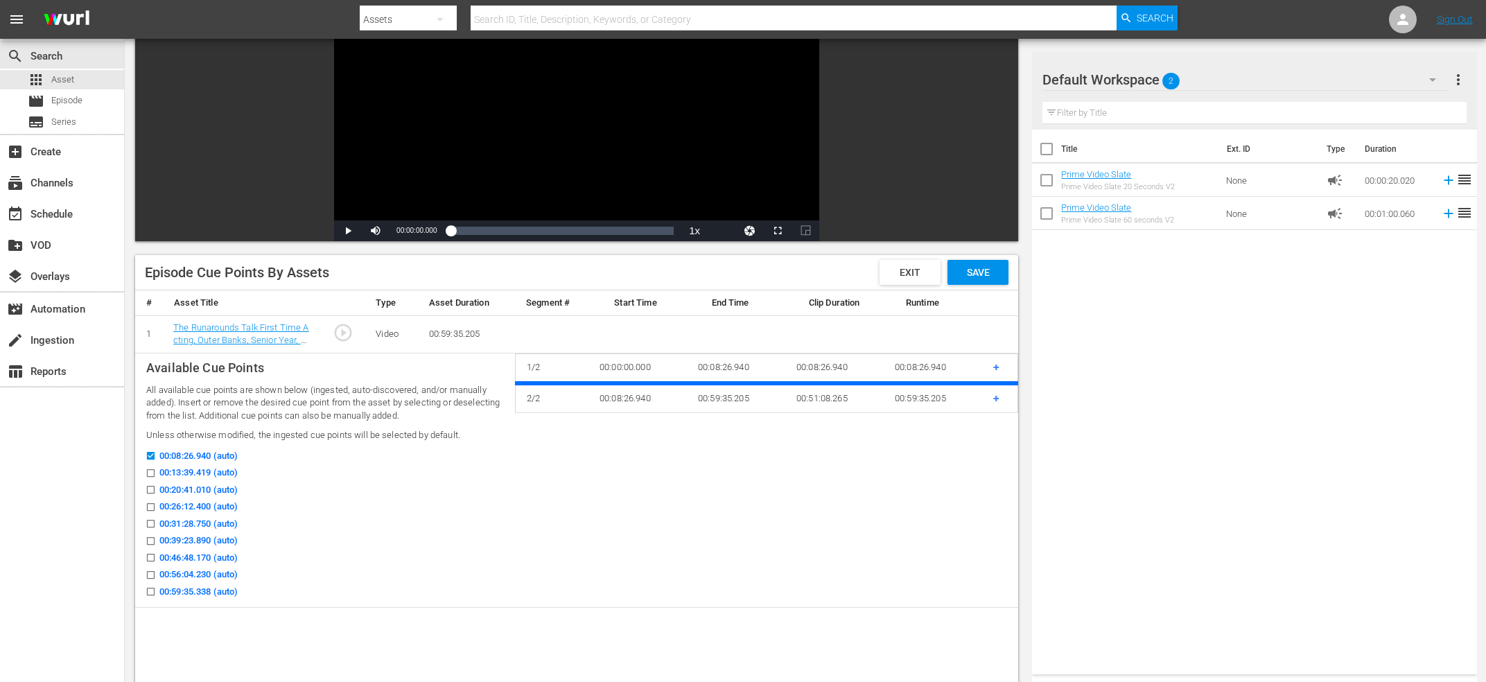
click at [150, 493] on input "00:20:41.010 (auto)" at bounding box center [147, 492] width 17 height 10
checkbox input "true"
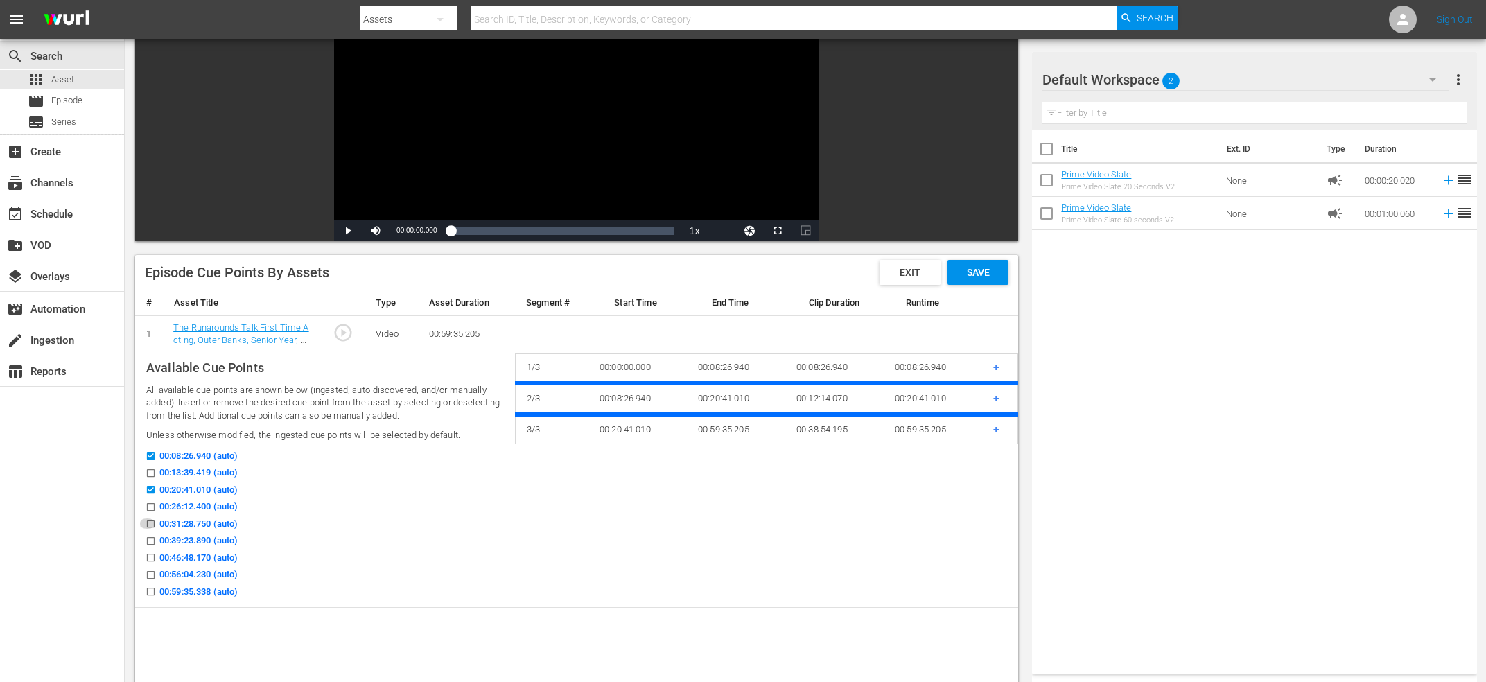
click at [152, 526] on input "00:31:28.750 (auto)" at bounding box center [147, 526] width 17 height 10
checkbox input "true"
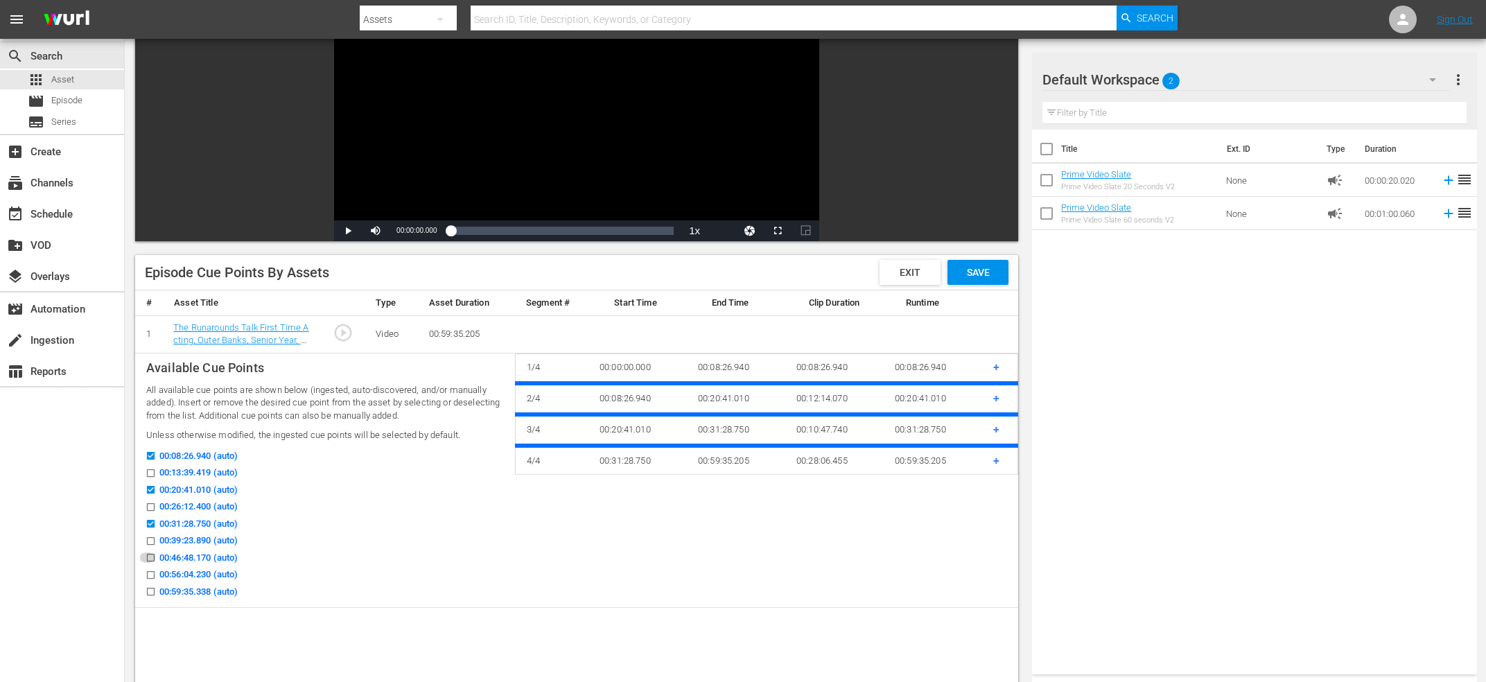
click at [151, 557] on input "00:46:48.170 (auto)" at bounding box center [147, 560] width 17 height 10
checkbox input "true"
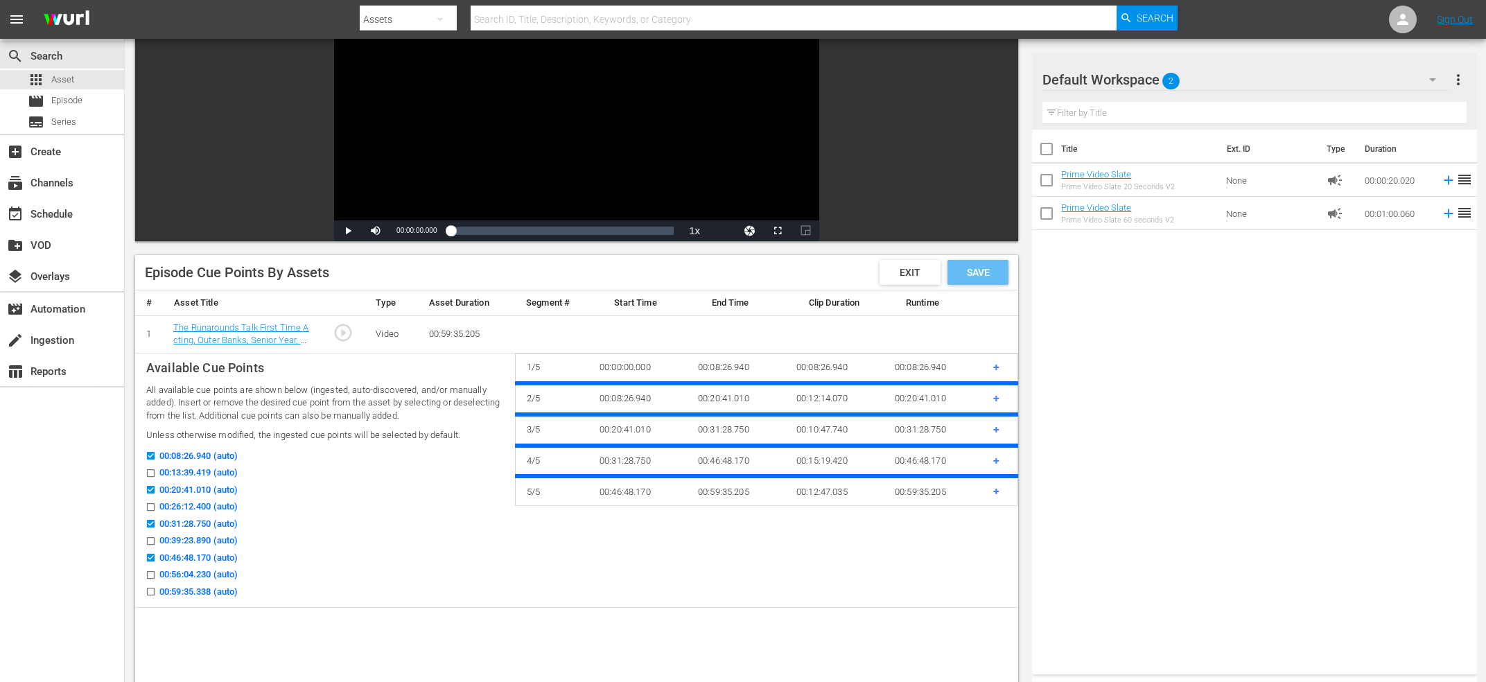
click at [1003, 271] on div "Save" at bounding box center [977, 272] width 61 height 25
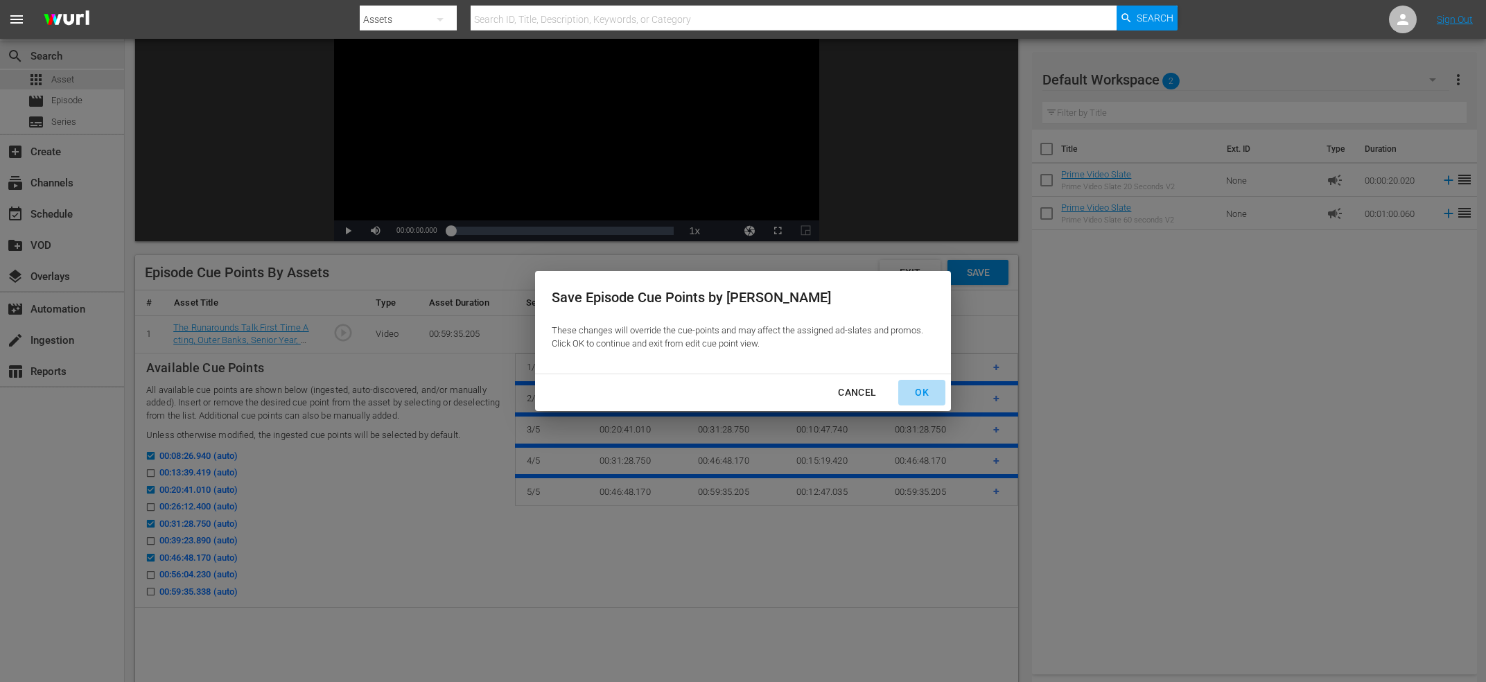
click at [924, 396] on div "OK" at bounding box center [922, 392] width 36 height 17
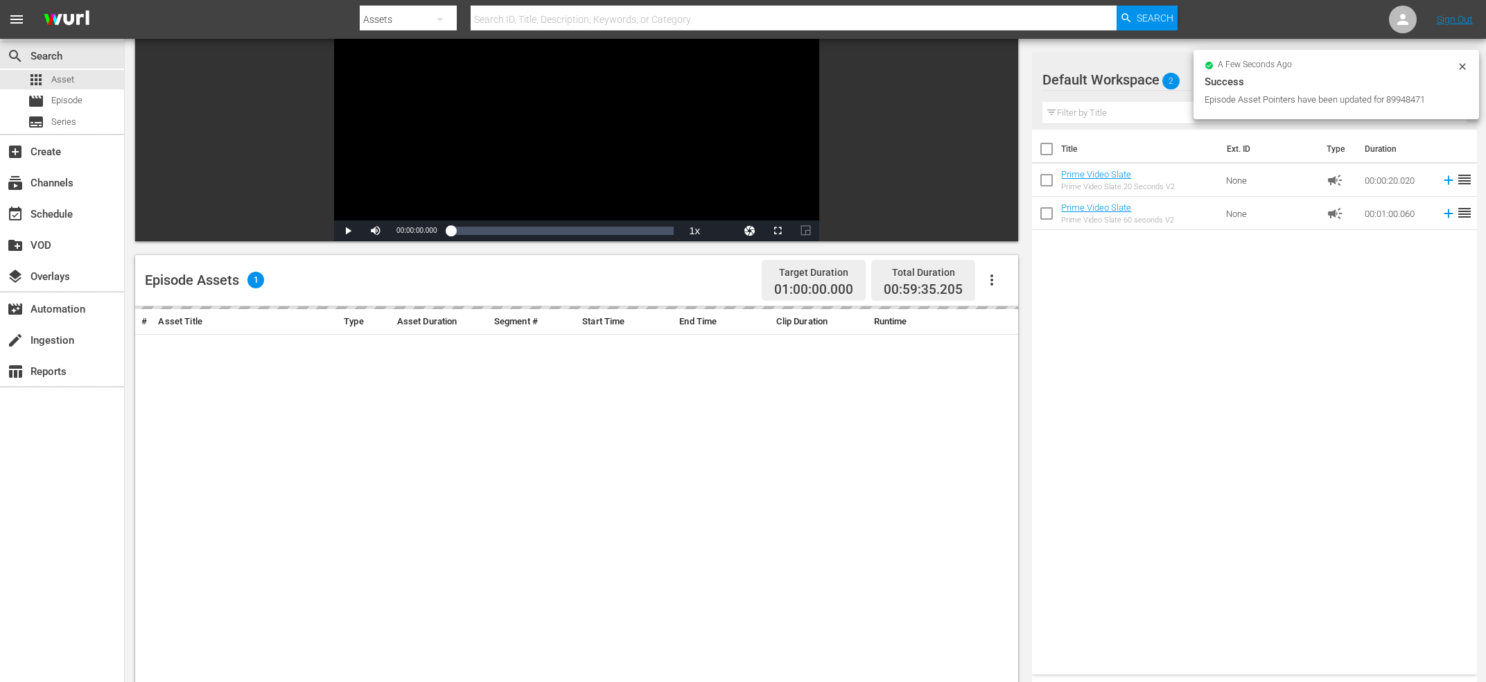
scroll to position [0, 0]
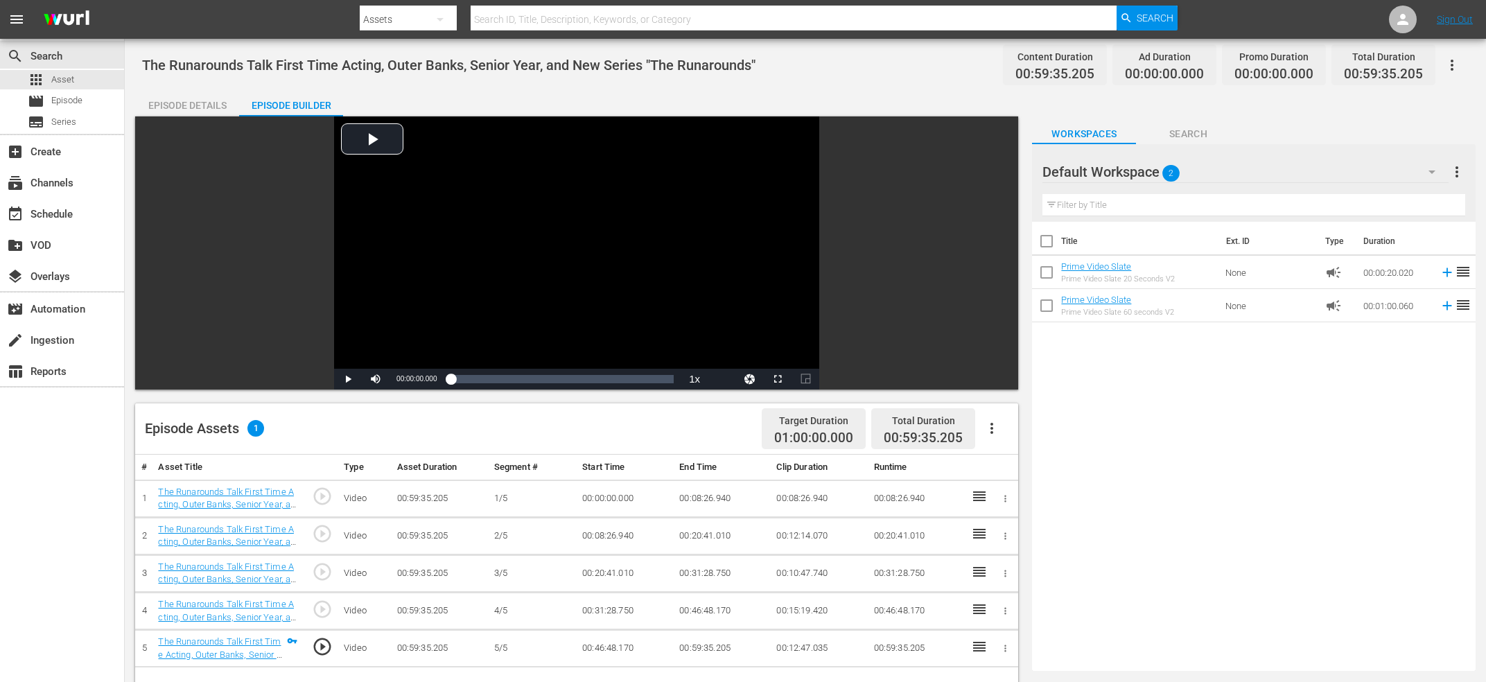
click at [1006, 430] on button "button" at bounding box center [991, 428] width 33 height 33
click at [1024, 457] on div "Fill with Ads" at bounding box center [1033, 466] width 94 height 33
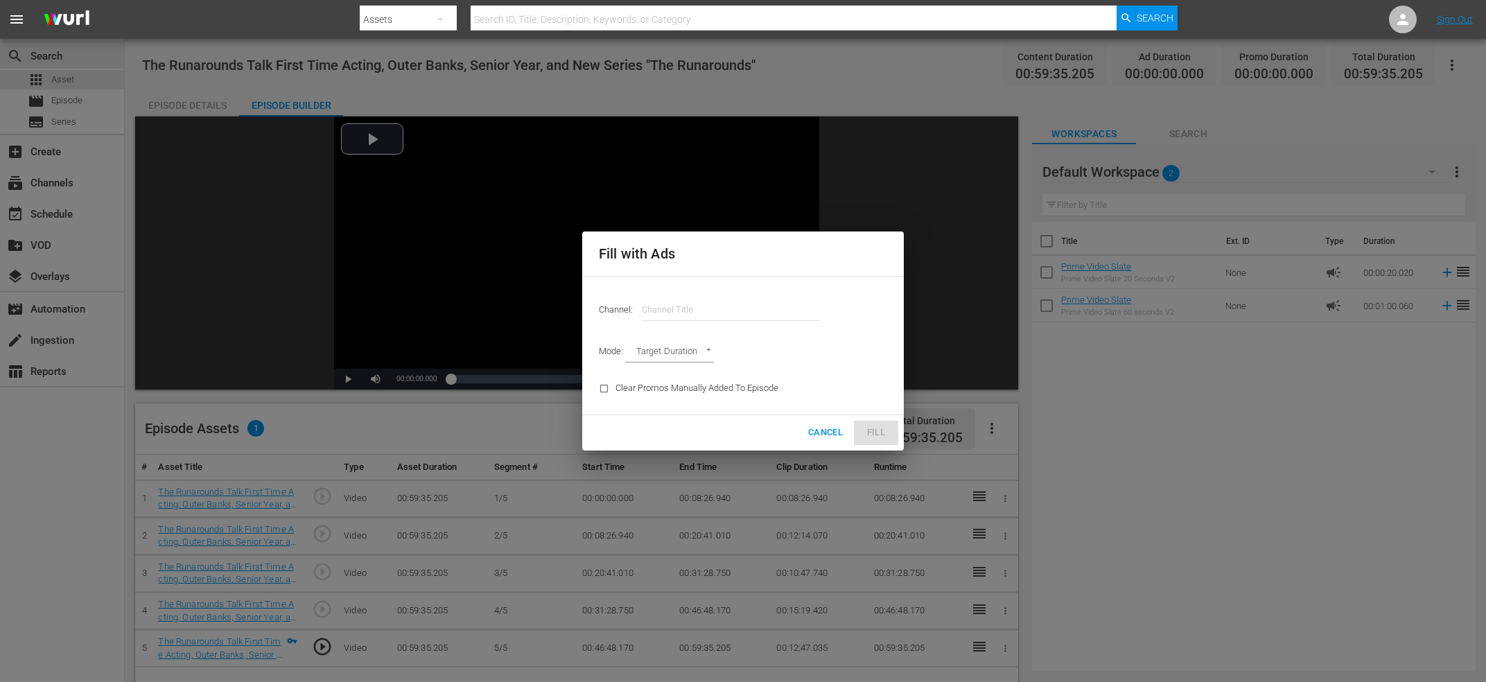
click at [688, 317] on input "text" at bounding box center [730, 309] width 177 height 33
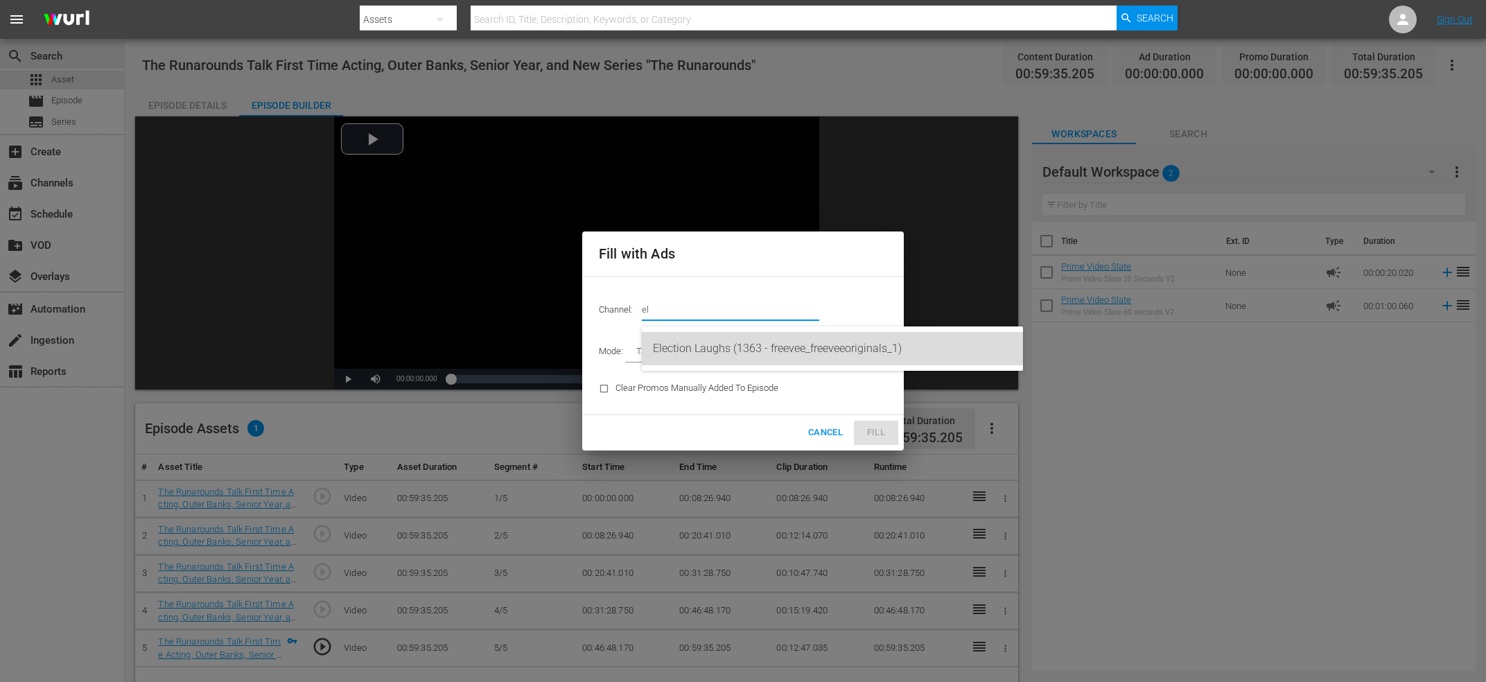
click at [738, 334] on div "Election Laughs (1363 - freevee_freeveeoriginals_1)" at bounding box center [832, 348] width 359 height 33
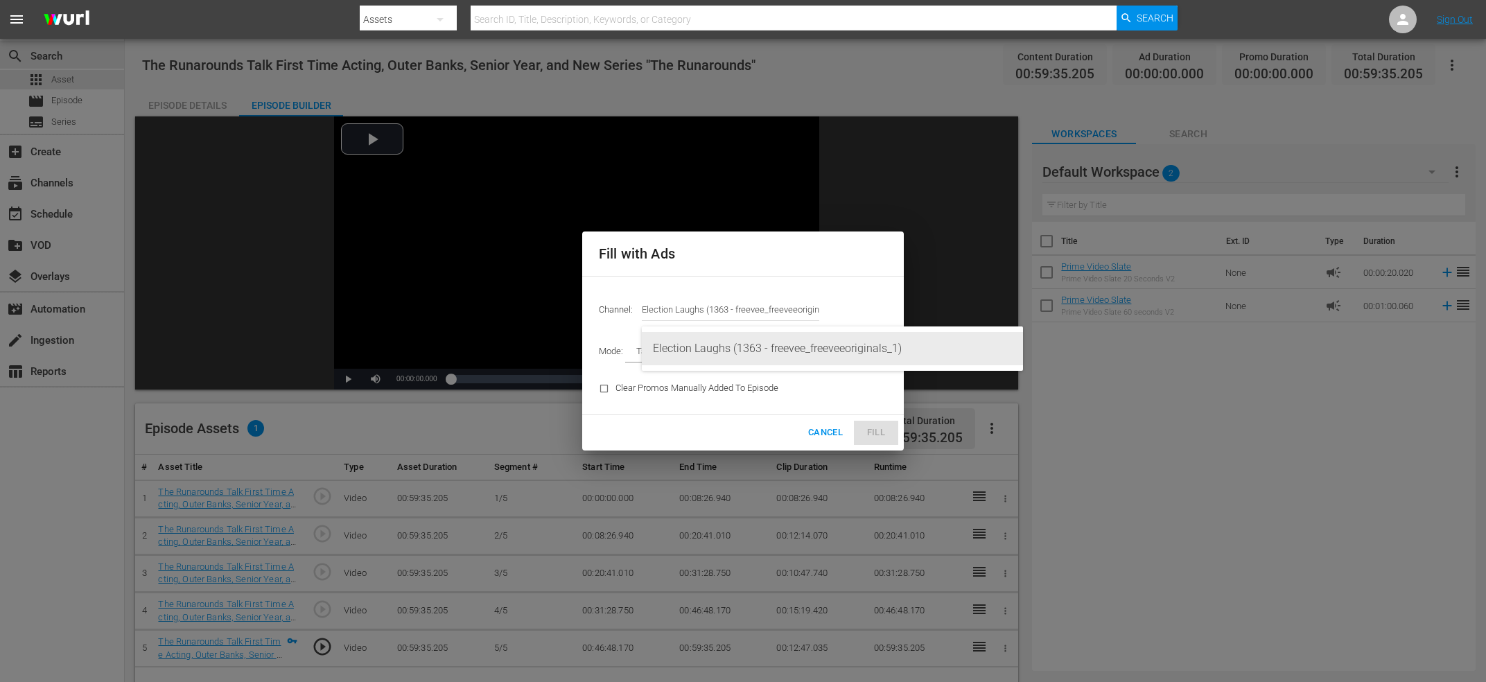
type input "Election Laughs (1363)"
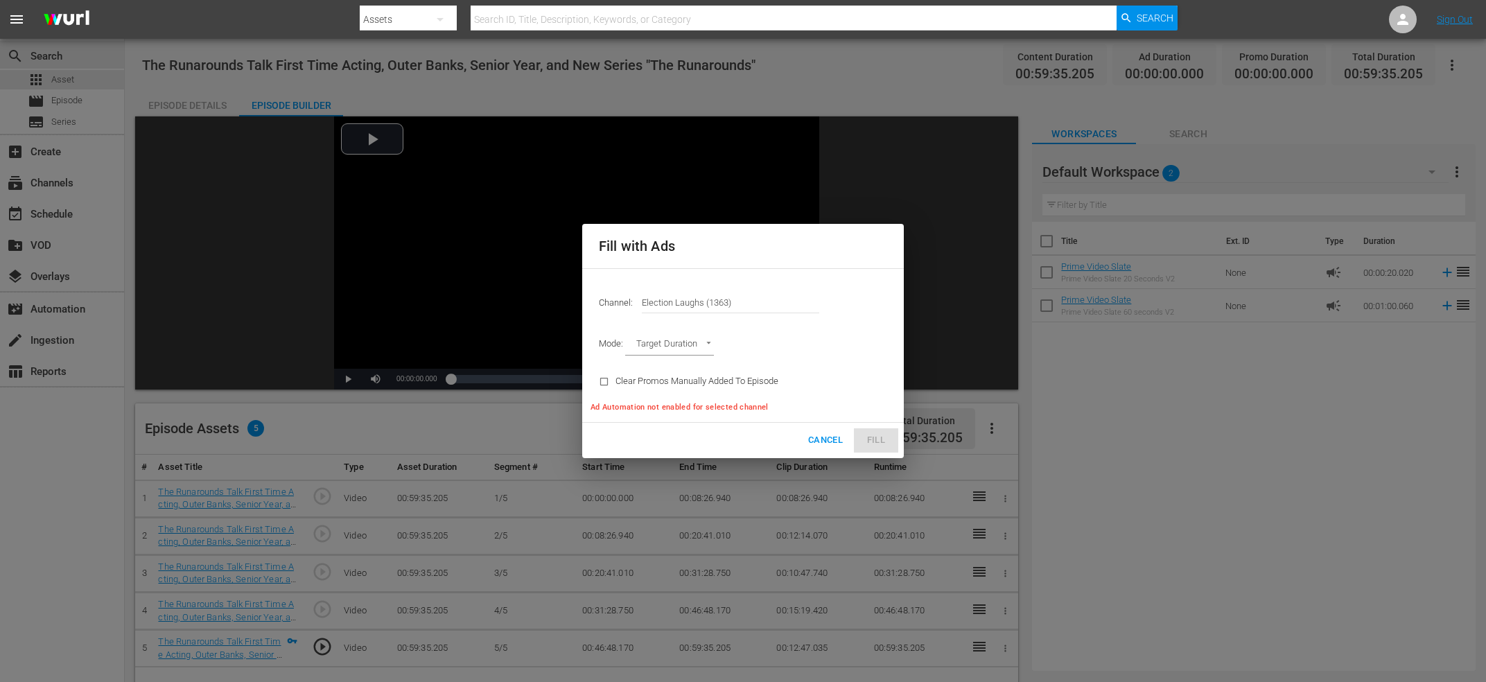
type input "AD_BREAK_DURATION"
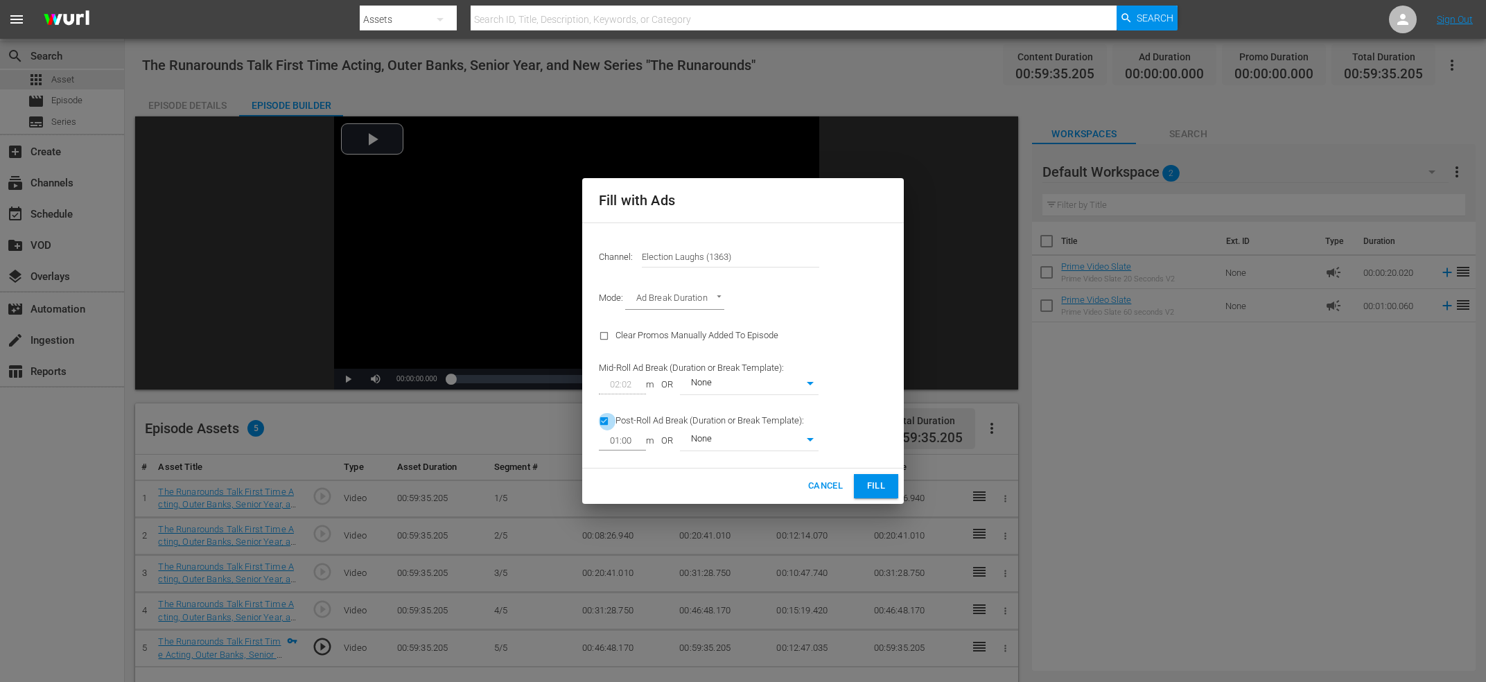
click at [602, 422] on input "checkbox" at bounding box center [607, 423] width 17 height 19
checkbox input "false"
type input "0"
click at [857, 482] on button "Fill" at bounding box center [876, 486] width 44 height 24
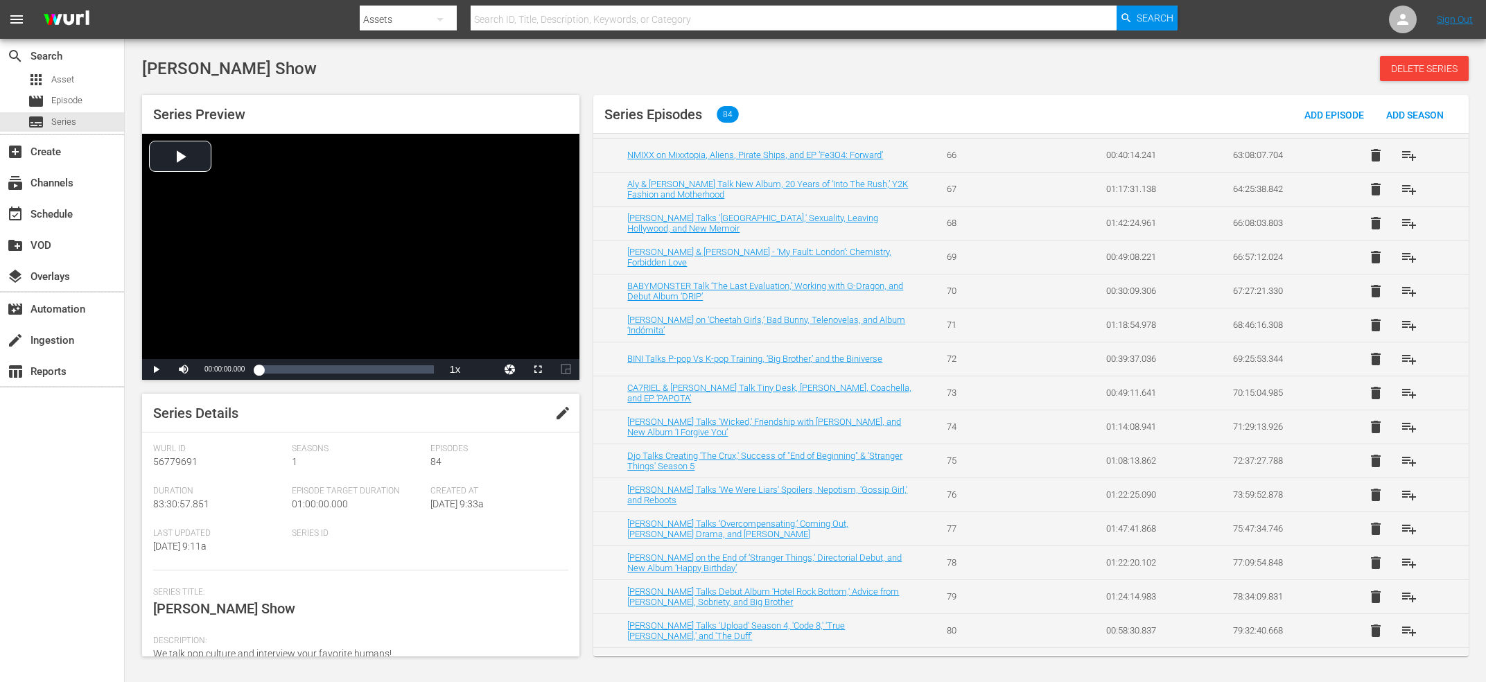
scroll to position [2412, 0]
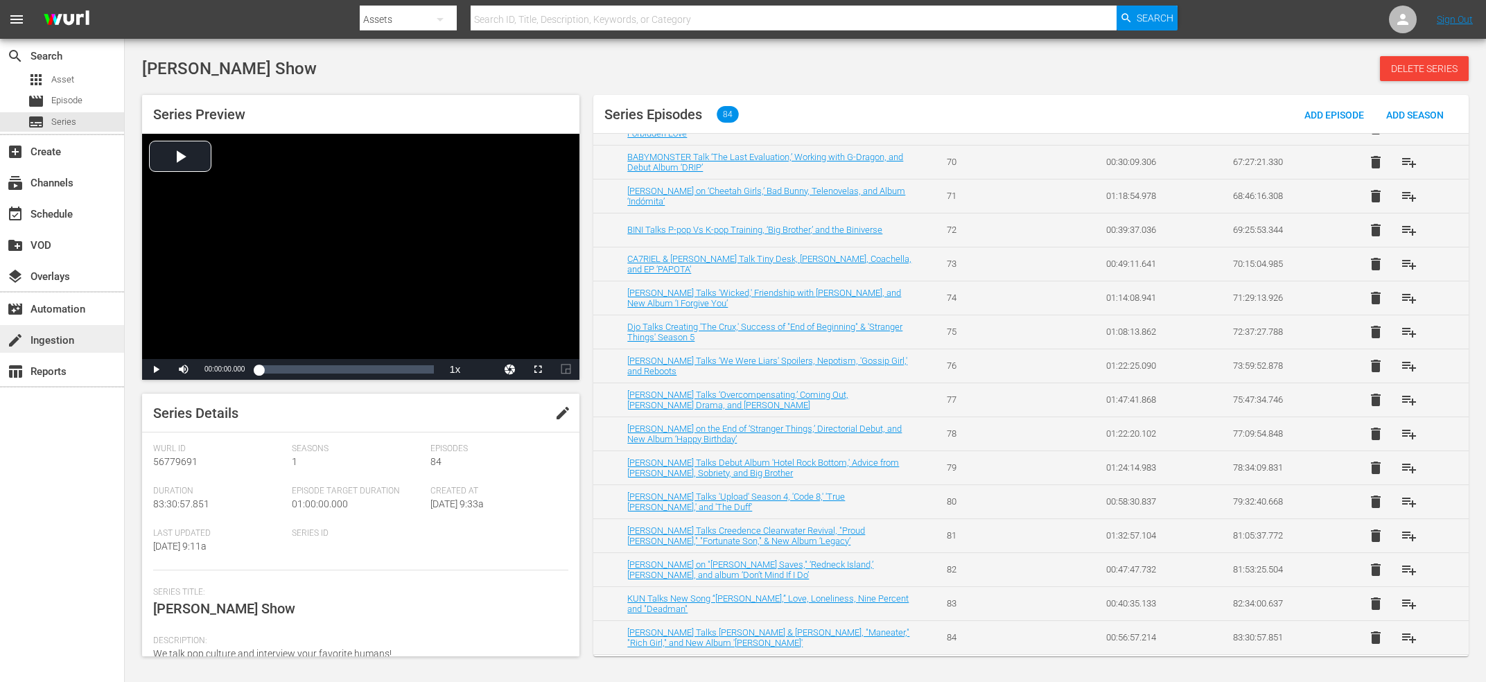
click at [55, 337] on div "create Ingestion" at bounding box center [39, 338] width 78 height 12
